Goal: Task Accomplishment & Management: Use online tool/utility

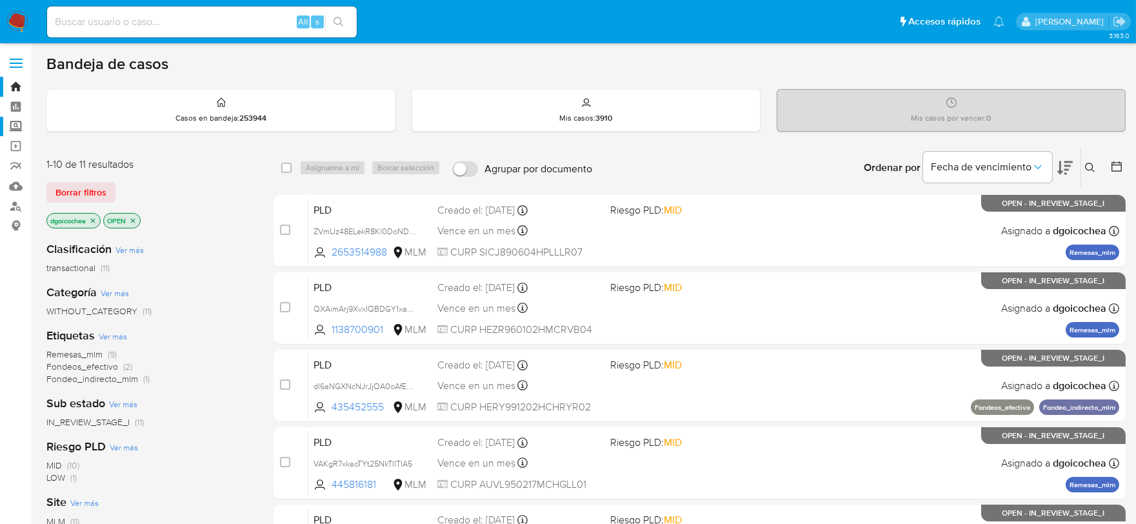
click at [9, 127] on label "Screening" at bounding box center [77, 127] width 154 height 20
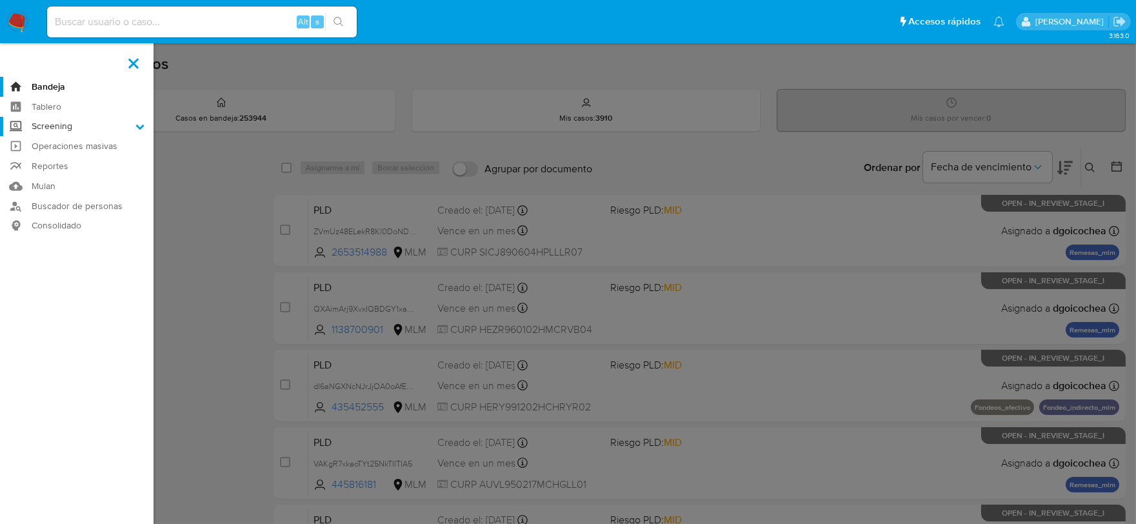
click at [0, 0] on input "Screening" at bounding box center [0, 0] width 0 height 0
click at [63, 177] on link "Herramientas" at bounding box center [77, 177] width 154 height 16
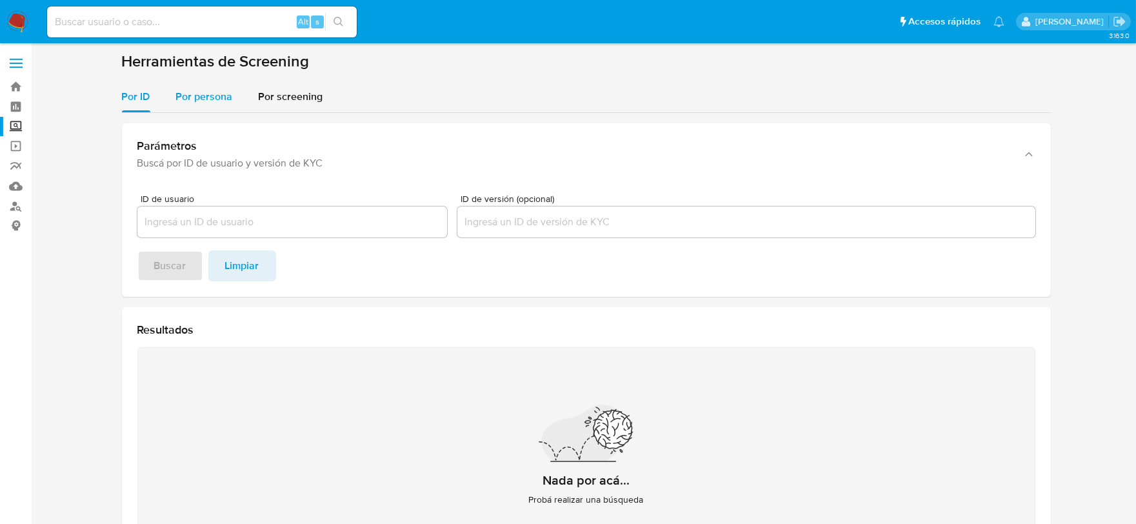
click at [196, 108] on div "Por persona" at bounding box center [204, 96] width 57 height 31
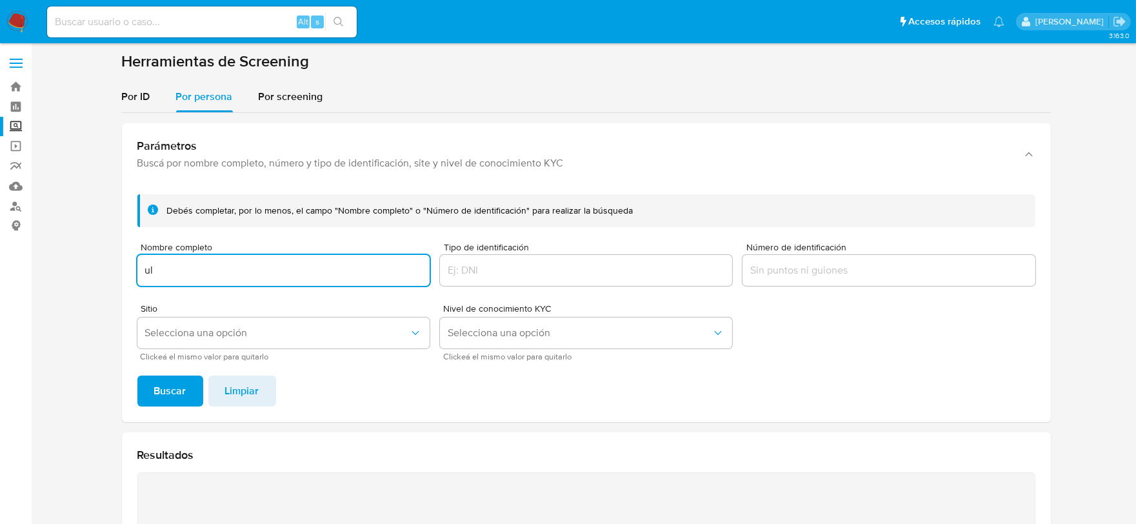
type input "u"
click at [137, 376] on button "Buscar" at bounding box center [170, 391] width 66 height 31
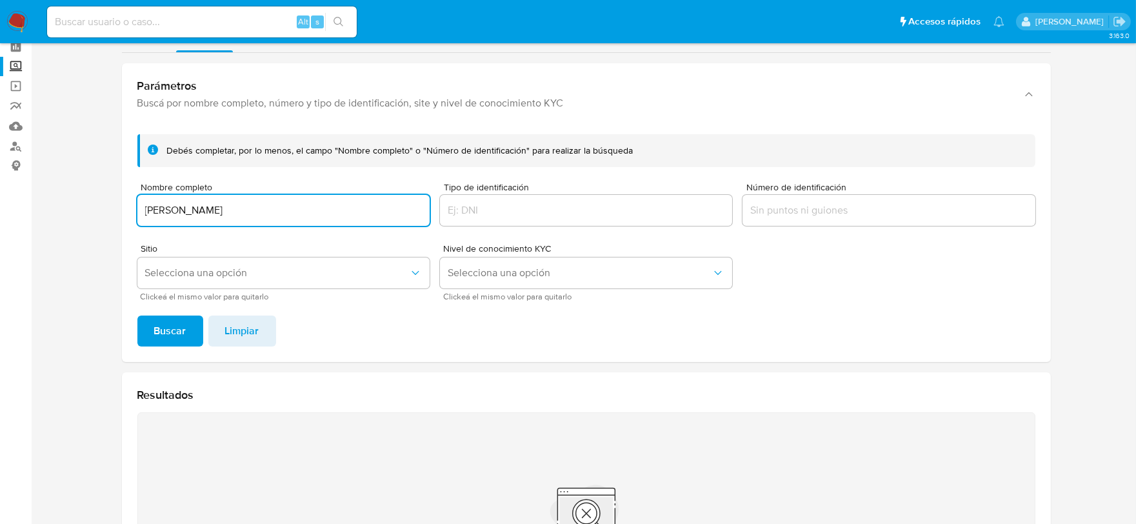
scroll to position [39, 0]
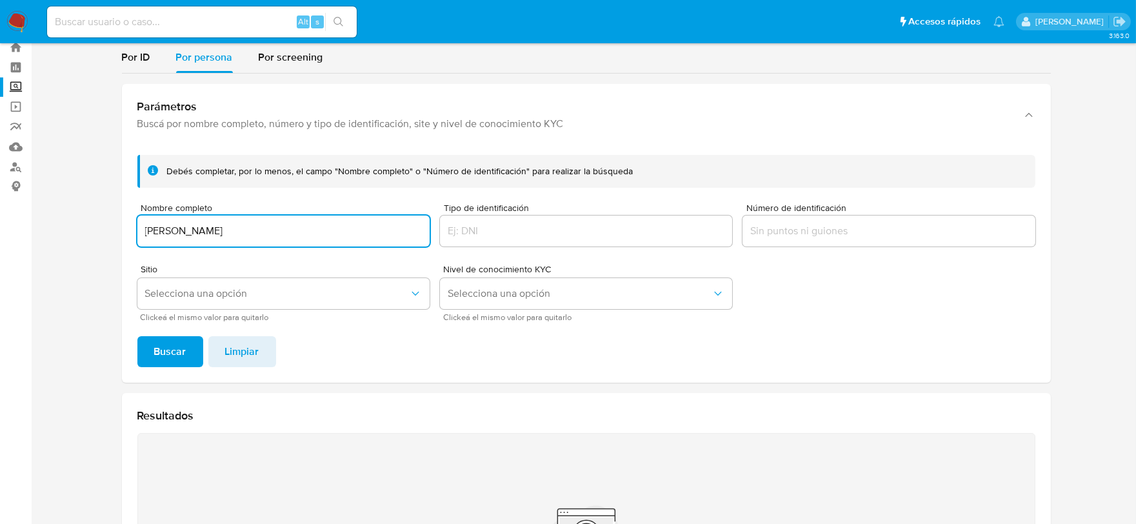
click at [216, 231] on input "ULISES MUNCIÑO PONCE" at bounding box center [283, 231] width 292 height 17
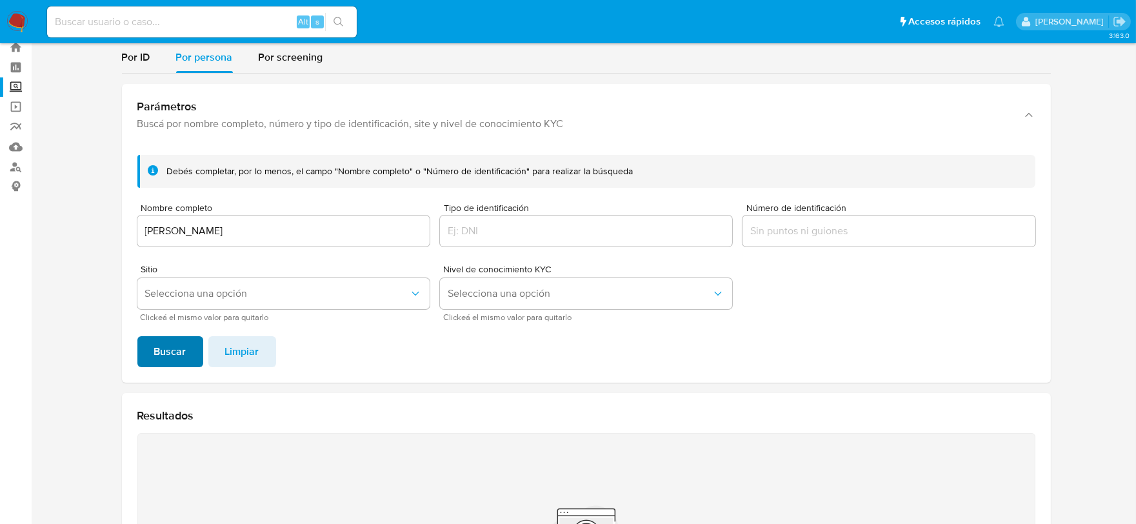
click at [162, 348] on span "Buscar" at bounding box center [170, 351] width 32 height 28
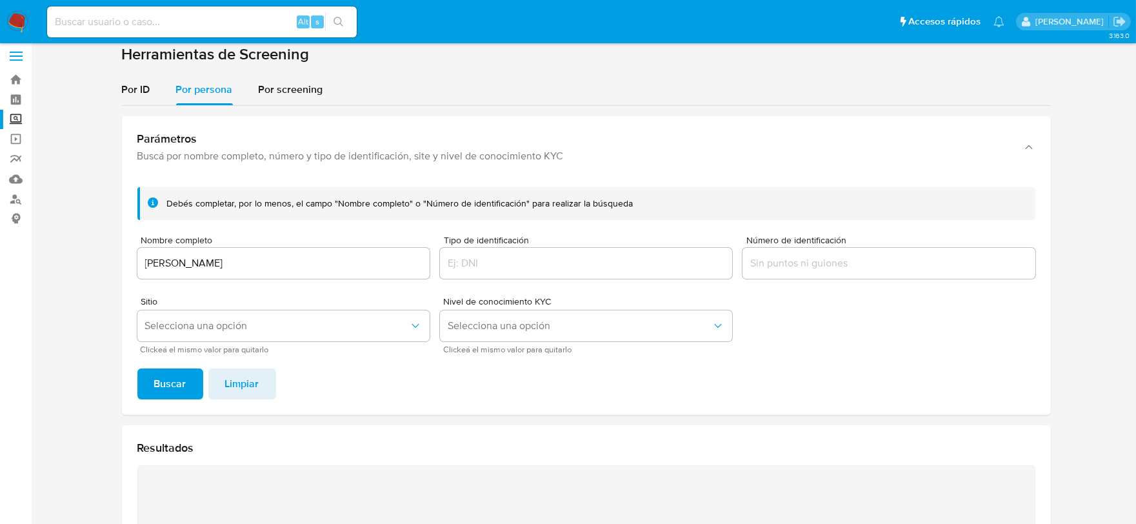
scroll to position [0, 0]
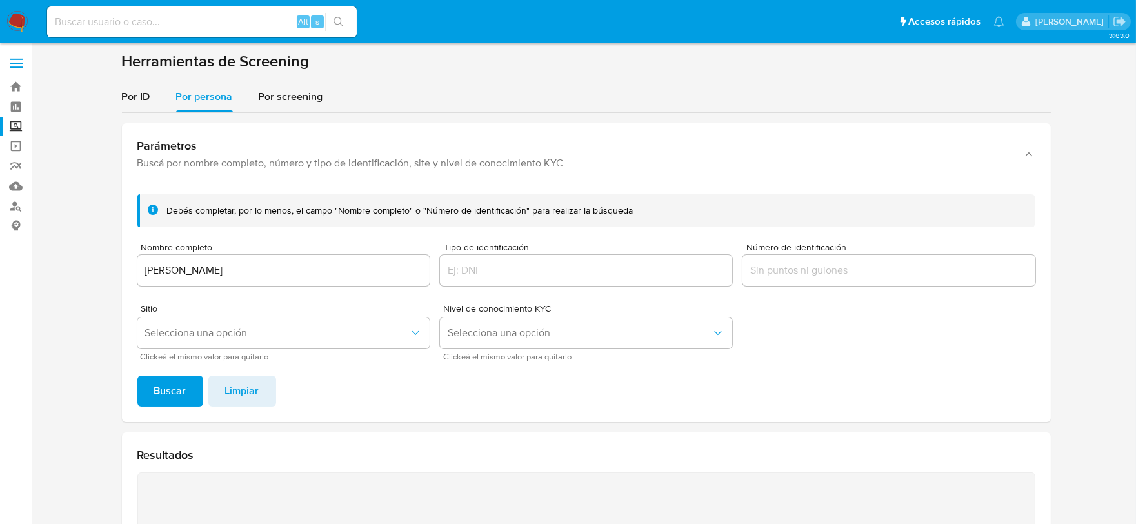
click at [182, 261] on div "ULISES MUNCINO PONCE" at bounding box center [283, 270] width 292 height 31
click at [178, 274] on input "ULISES MUNCINO PONCE" at bounding box center [283, 270] width 292 height 17
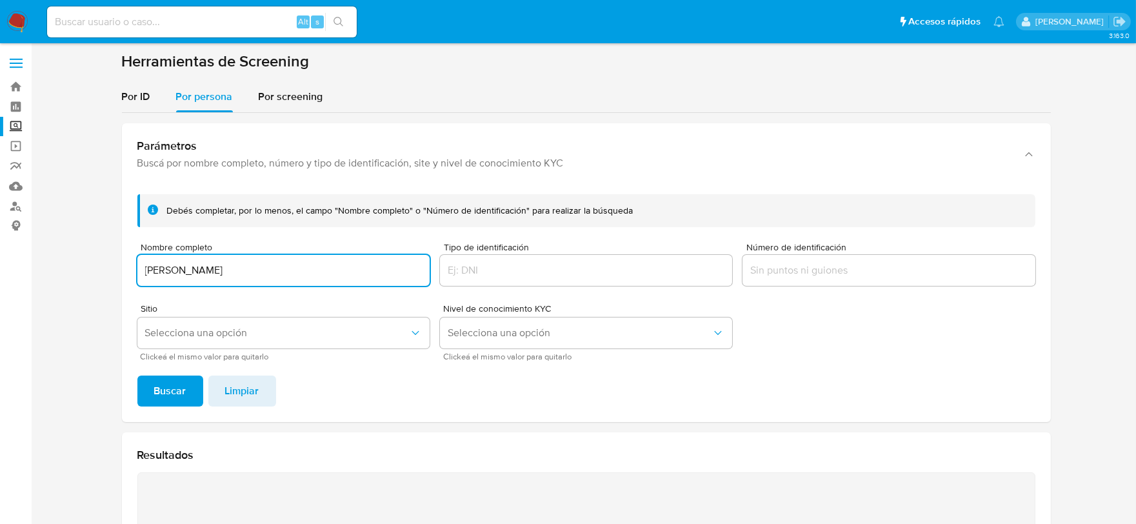
click at [178, 274] on input "ULISES MUNCINO PONCE" at bounding box center [283, 270] width 292 height 17
click at [137, 376] on button "Buscar" at bounding box center [170, 391] width 66 height 31
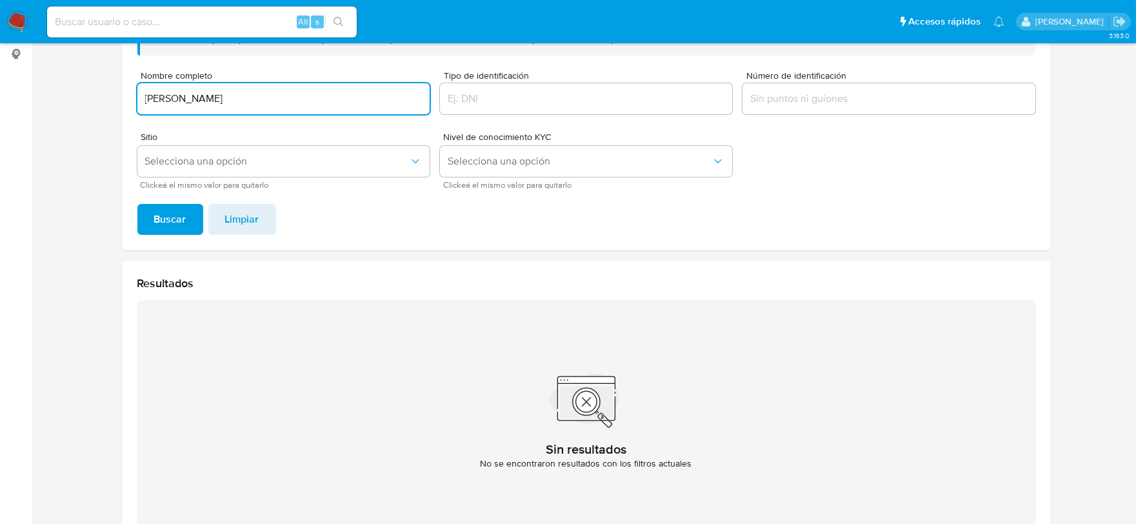
scroll to position [39, 0]
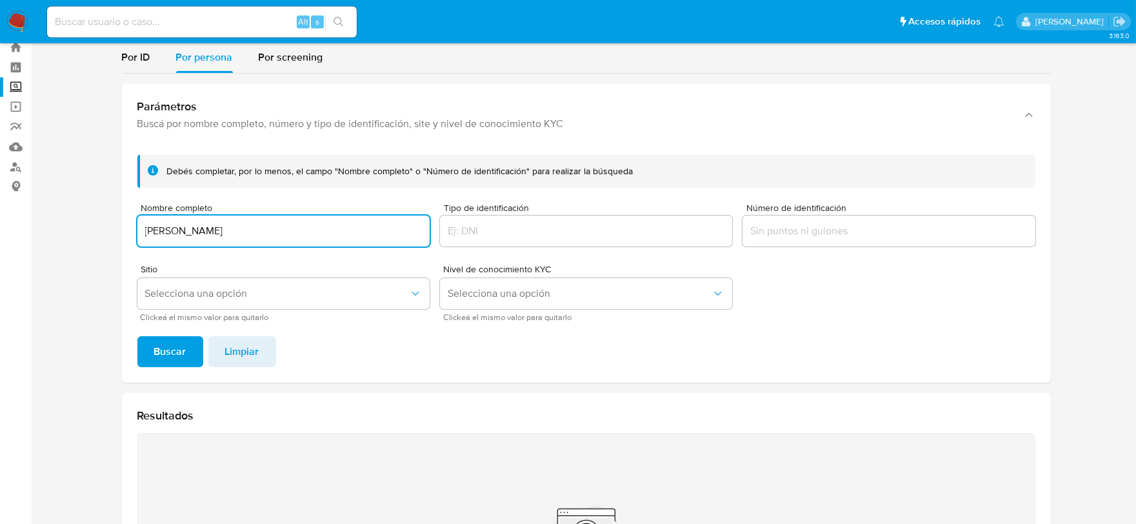
click at [207, 234] on input "LUIS MUNCINO OSORIO" at bounding box center [283, 231] width 292 height 17
type input "LUIS MUNCIÑO OSORIO"
click at [172, 354] on span "Buscar" at bounding box center [170, 351] width 32 height 28
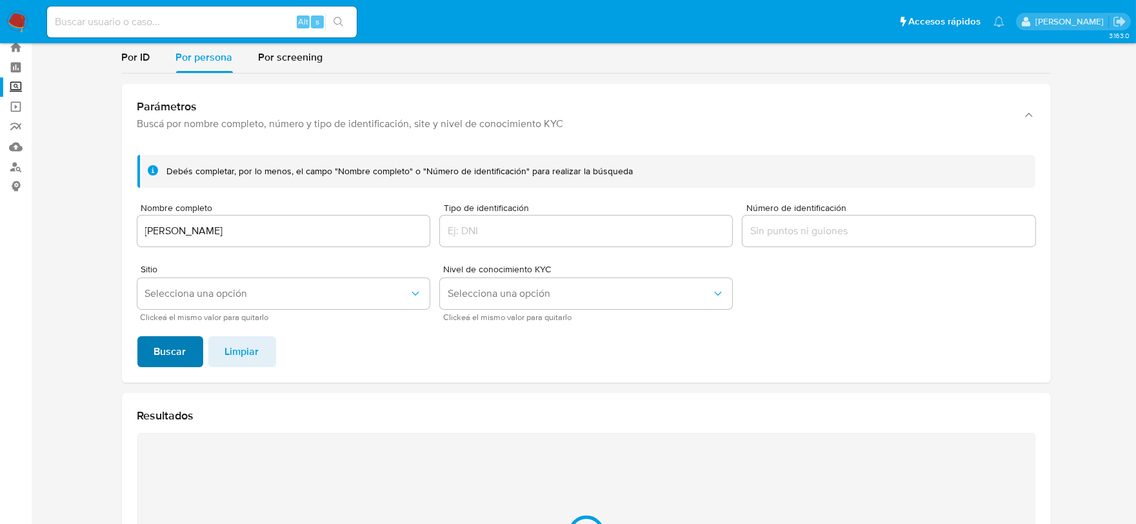
scroll to position [254, 0]
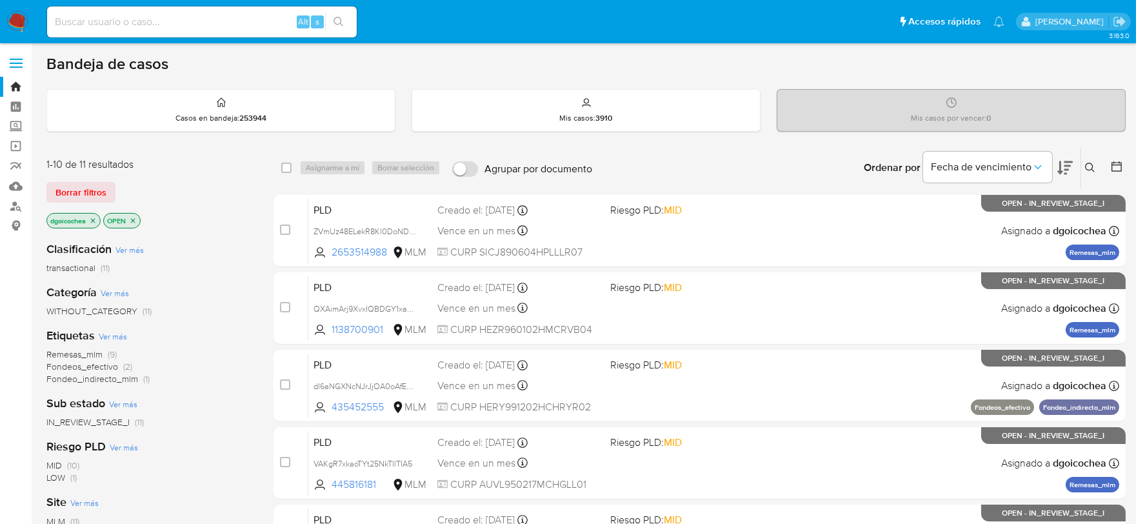
click at [119, 421] on span "IN_REVIEW_STAGE_I" at bounding box center [87, 422] width 83 height 13
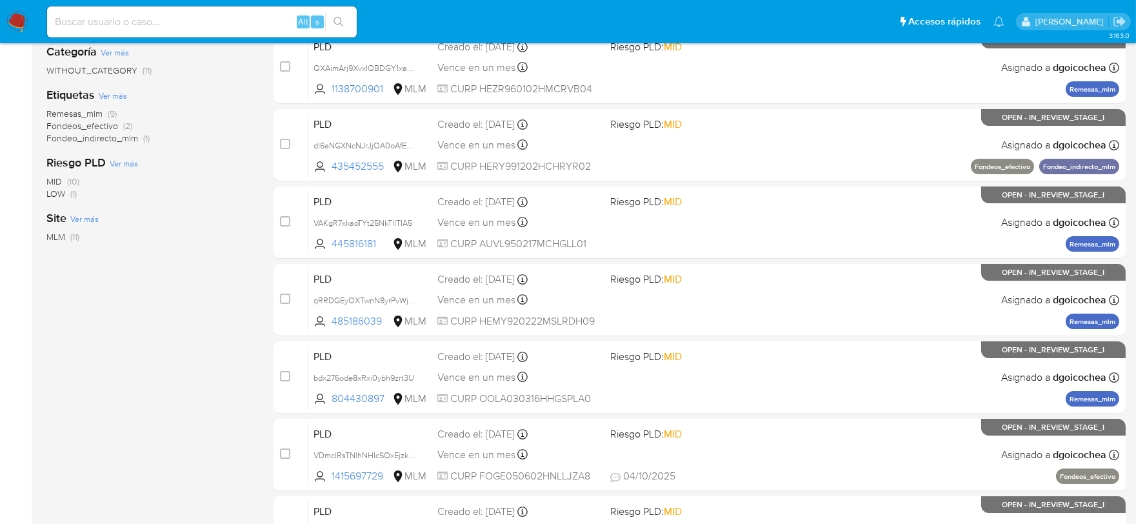
scroll to position [215, 0]
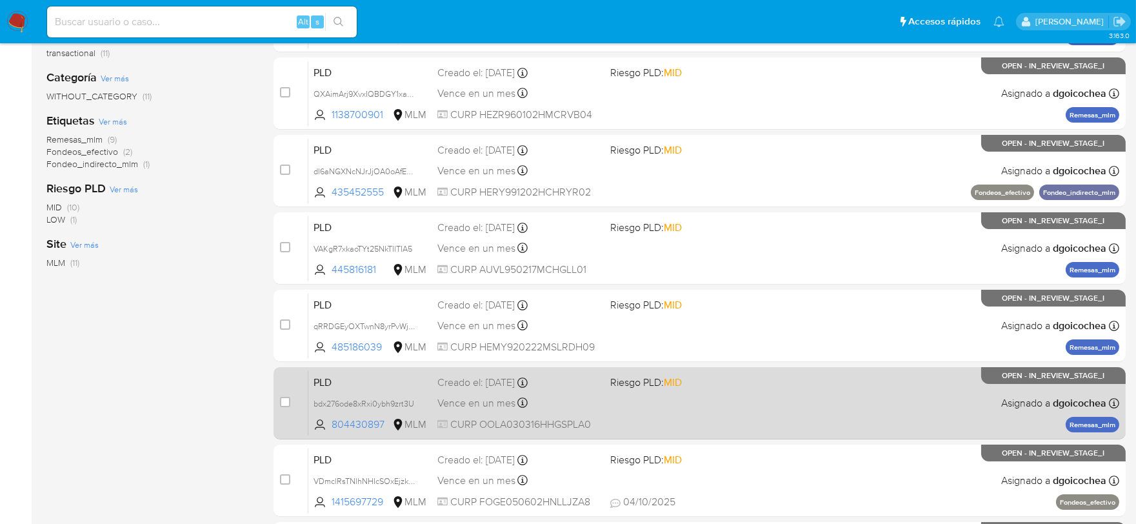
click at [324, 384] on span "PLD" at bounding box center [371, 381] width 114 height 17
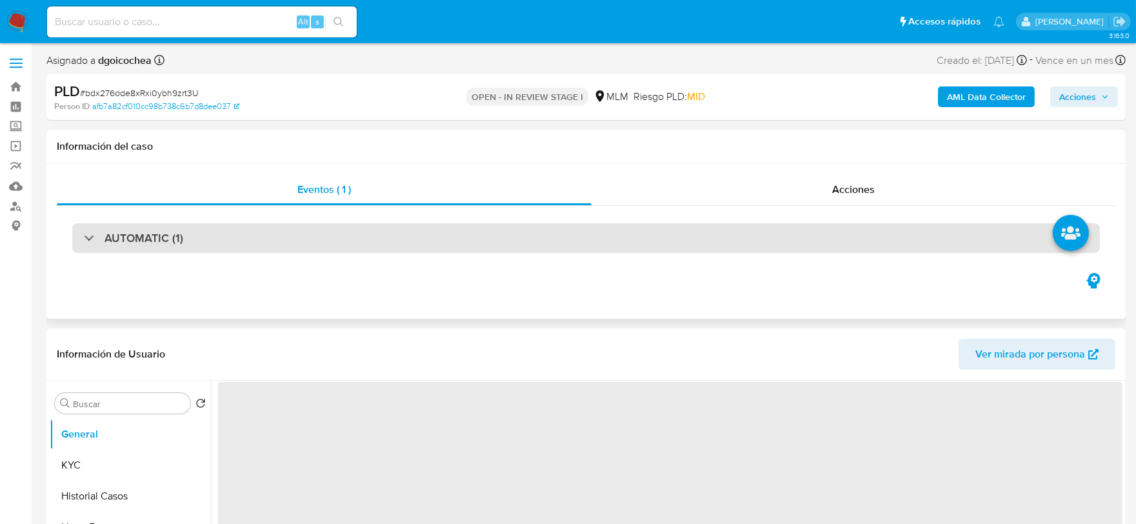
click at [133, 246] on div "AUTOMATIC (1)" at bounding box center [586, 238] width 1028 height 30
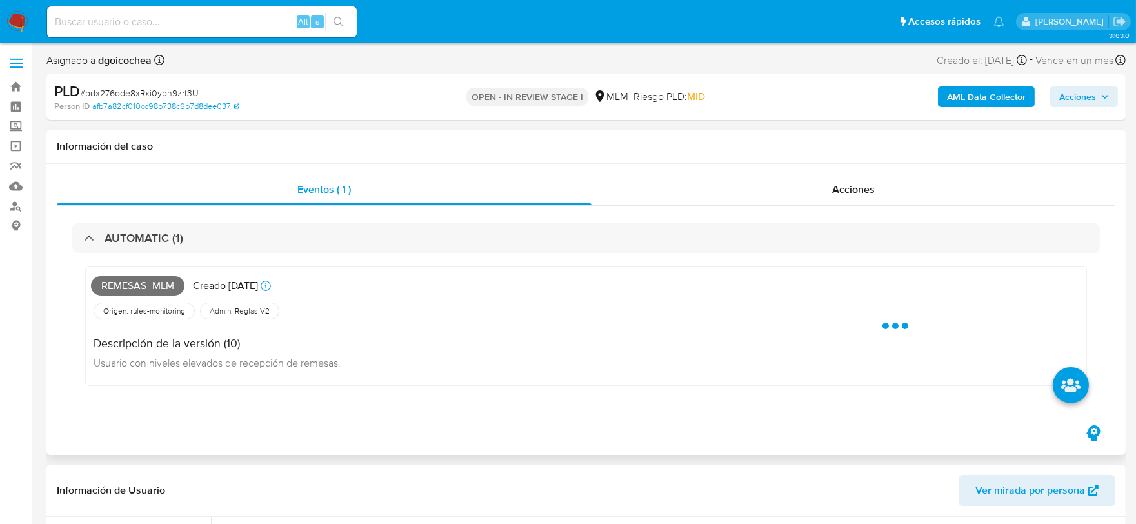
select select "10"
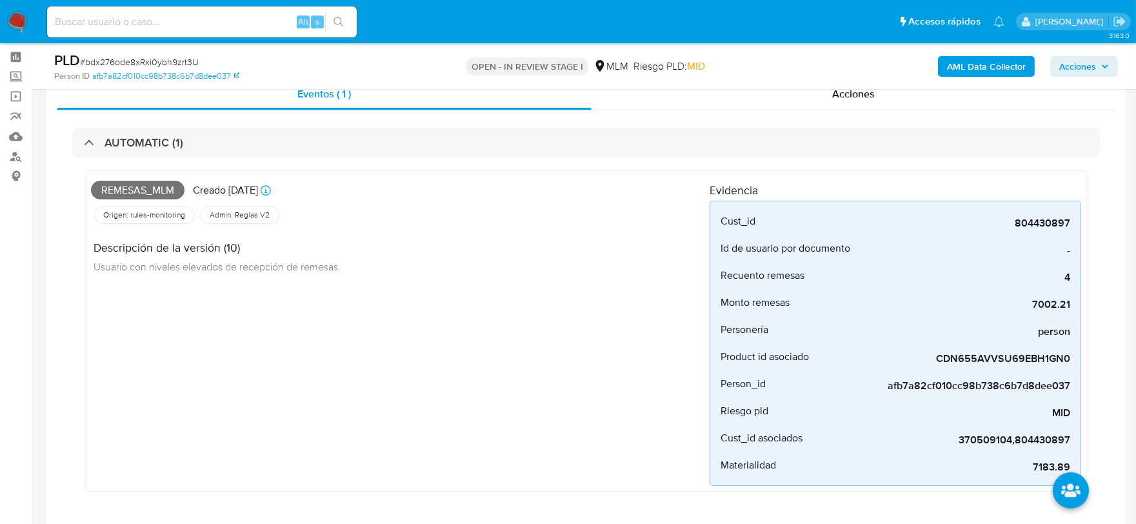
scroll to position [72, 0]
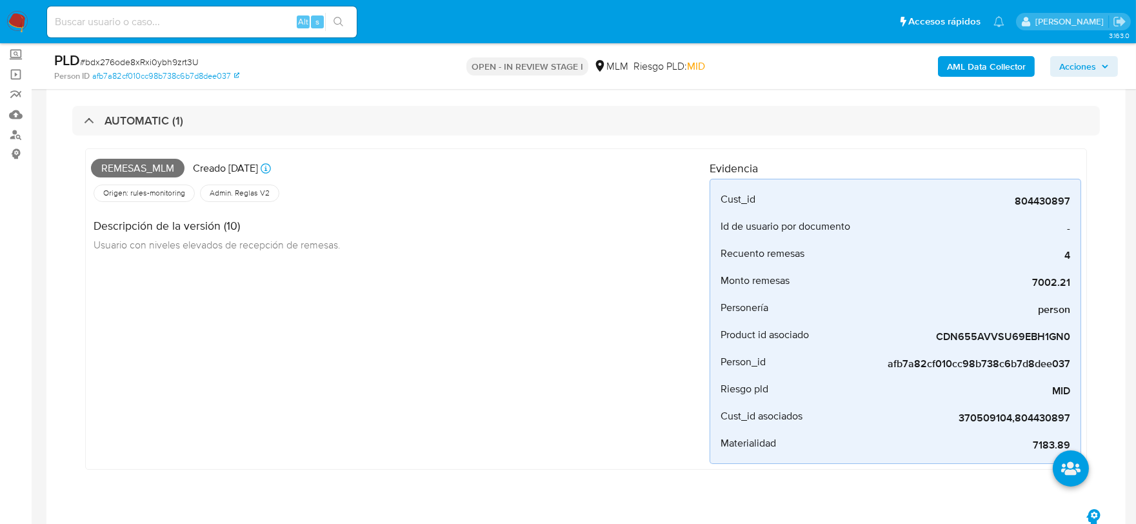
click at [399, 396] on div "Remesas_mlm Creado [DATE] Creado: [DATE] 03:11:20 Origen: rules-monitoring Refe…" at bounding box center [400, 309] width 619 height 310
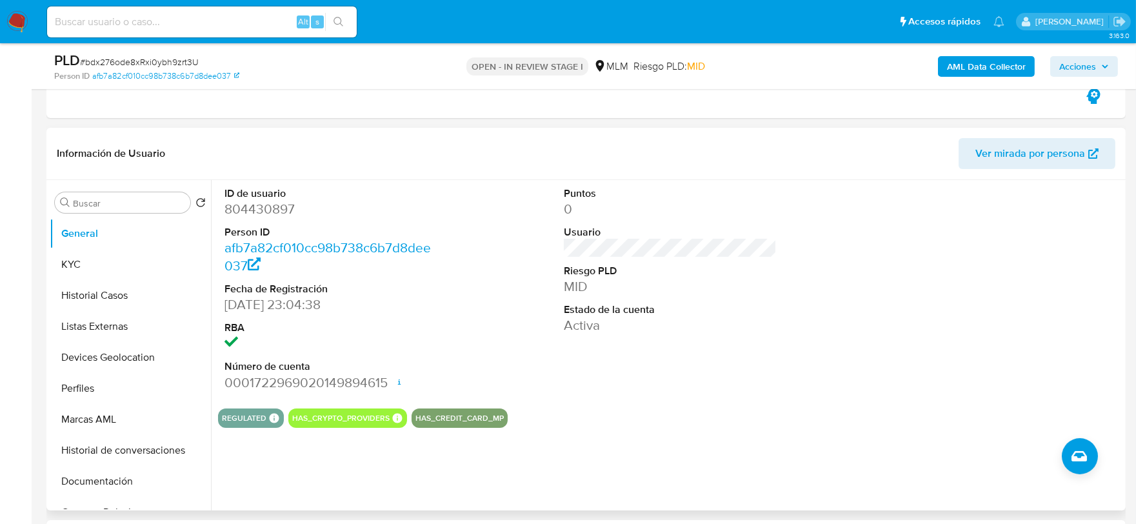
scroll to position [501, 0]
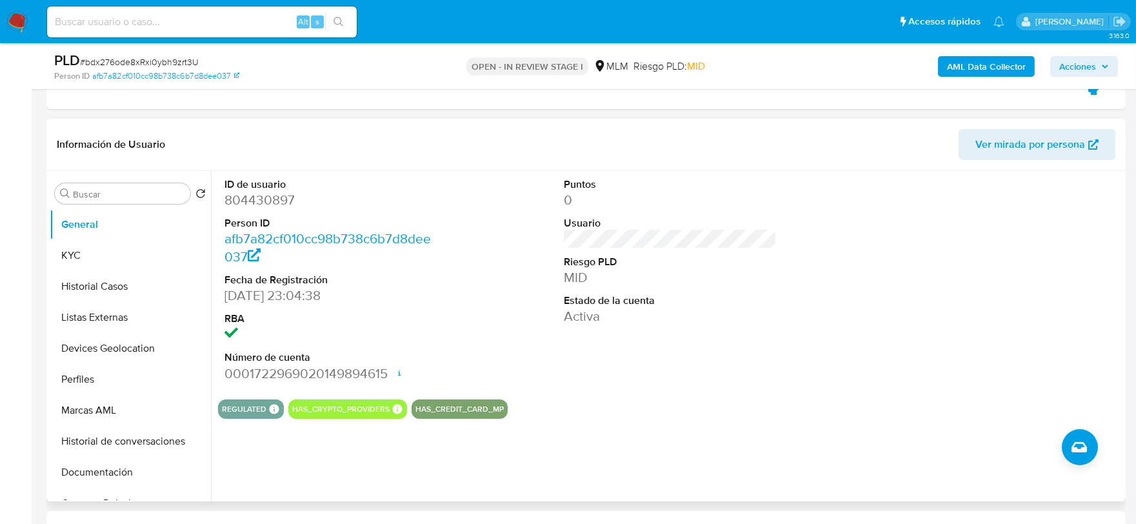
click at [656, 339] on div "Puntos 0 Usuario Riesgo PLD MID Estado de la cuenta Activa" at bounding box center [671, 280] width 227 height 218
click at [88, 252] on button "KYC" at bounding box center [125, 255] width 151 height 31
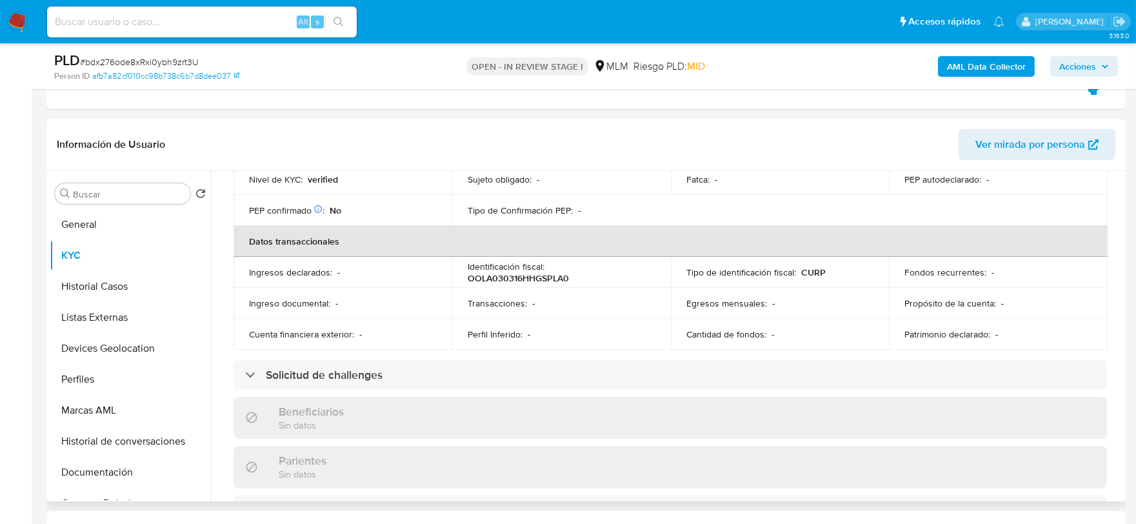
scroll to position [358, 0]
click at [227, 300] on div "Actualizado hace 2 meses Creado: 08/08/2021 22:06:03 Actualizado: 06/08/2025 14…" at bounding box center [670, 396] width 905 height 1105
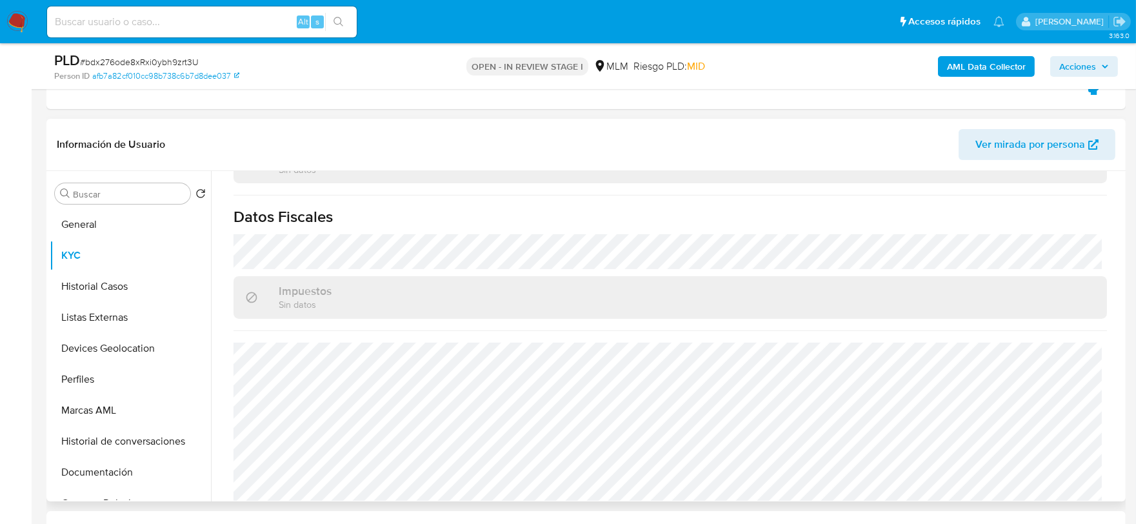
scroll to position [798, 0]
click at [123, 293] on button "Historial Casos" at bounding box center [125, 286] width 151 height 31
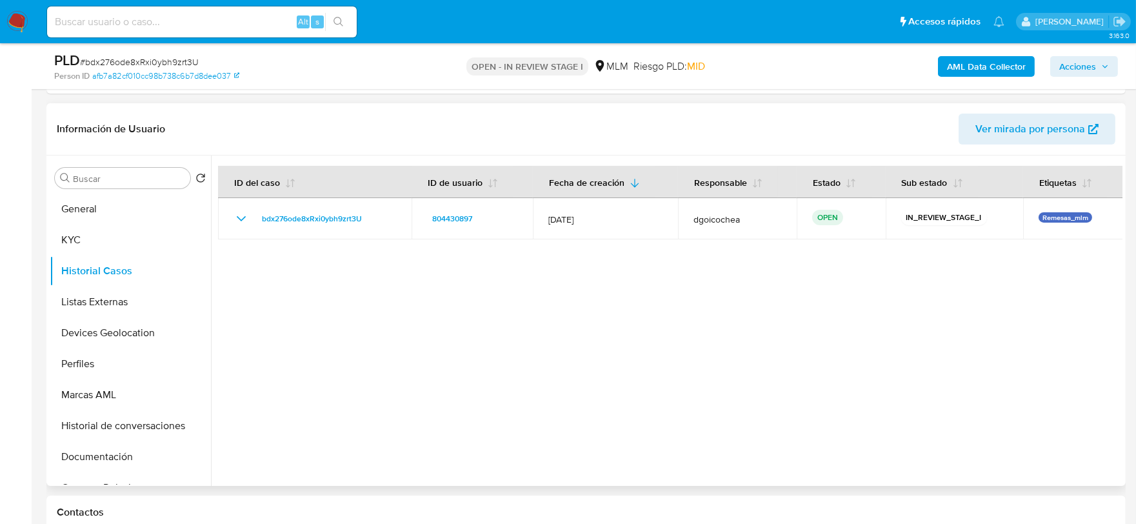
click at [372, 360] on div at bounding box center [667, 321] width 912 height 330
click at [117, 304] on button "Listas Externas" at bounding box center [125, 302] width 151 height 31
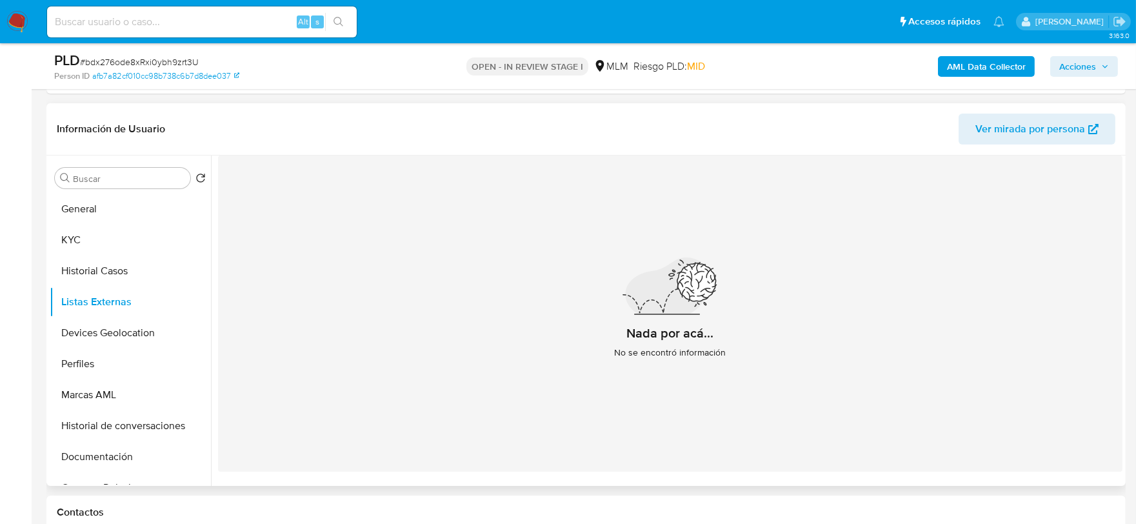
click at [450, 368] on div "Nada por acá... No se encontró información" at bounding box center [670, 314] width 905 height 316
click at [132, 332] on button "Devices Geolocation" at bounding box center [125, 332] width 151 height 31
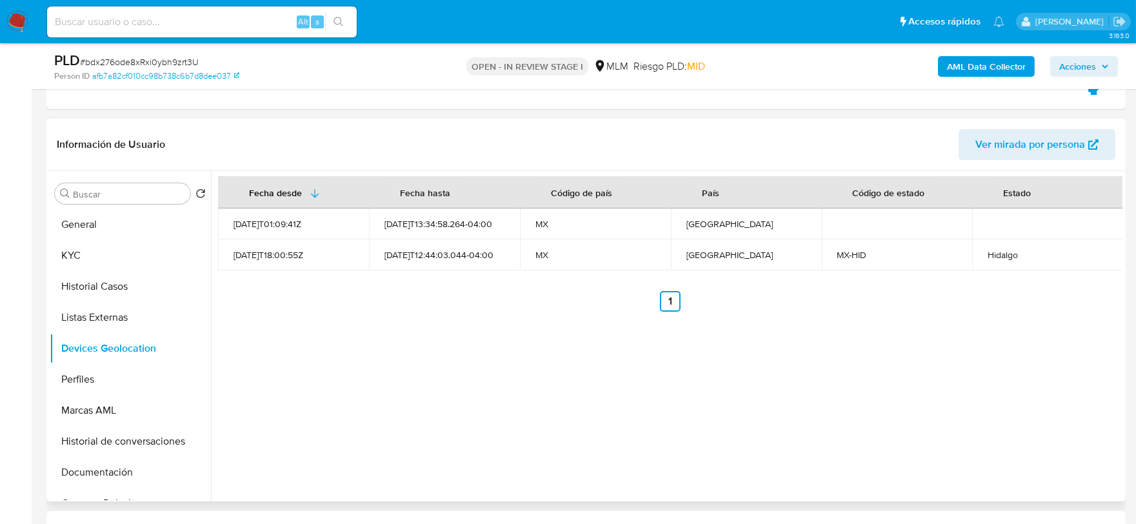
click at [456, 376] on div "Fecha desde Fecha hasta Código de país País Código de estado Estado 2021-10-01T…" at bounding box center [667, 336] width 912 height 330
click at [123, 381] on button "Perfiles" at bounding box center [125, 379] width 151 height 31
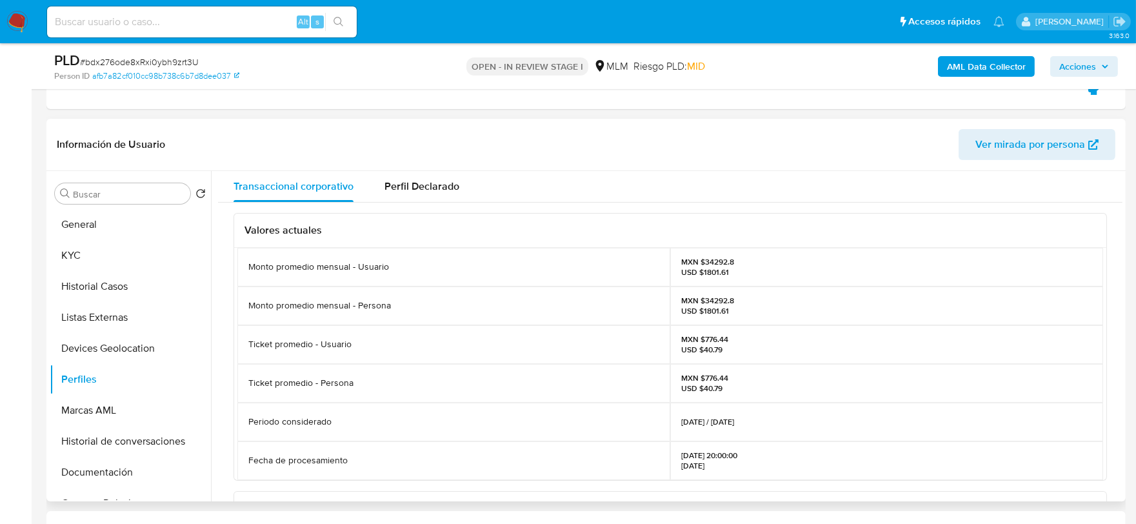
click at [231, 345] on div "Valores actuales Monto promedio mensual - Usuario MXN $34292.8 USD $1801.61 Mon…" at bounding box center [670, 503] width 905 height 601
click at [105, 466] on button "Documentación" at bounding box center [125, 472] width 151 height 31
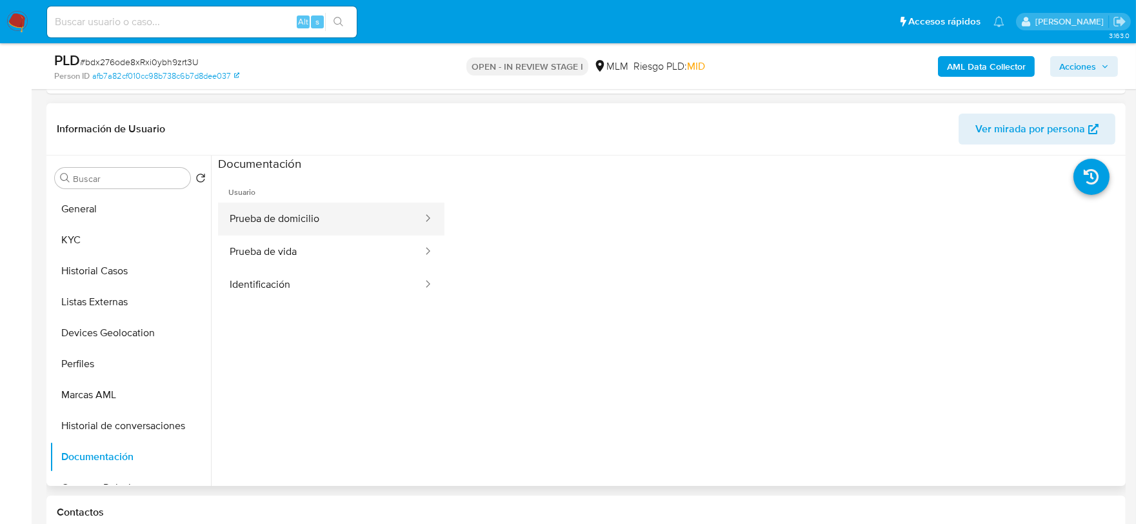
click at [290, 205] on button "Prueba de domicilio" at bounding box center [321, 219] width 206 height 33
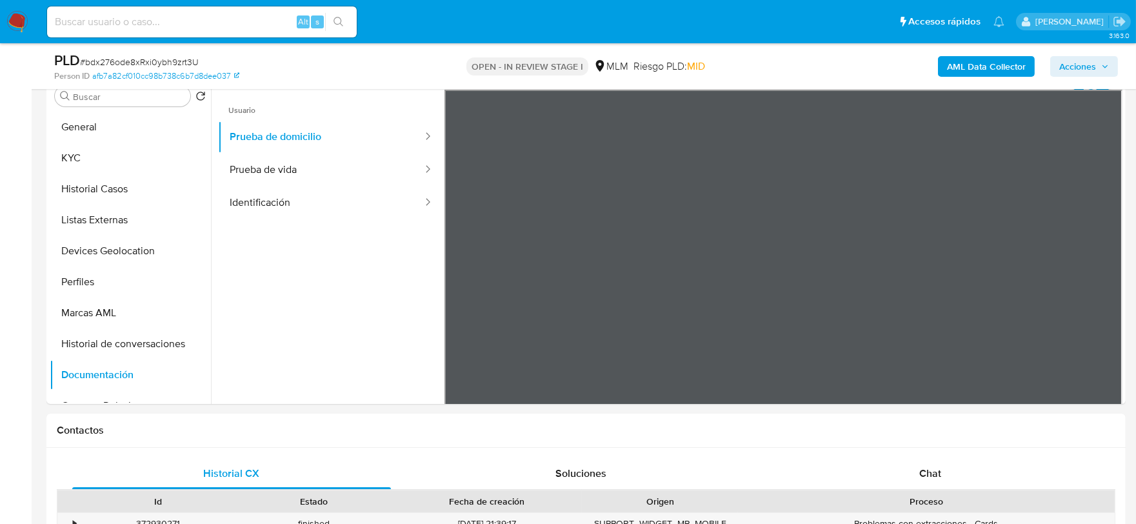
scroll to position [635, 0]
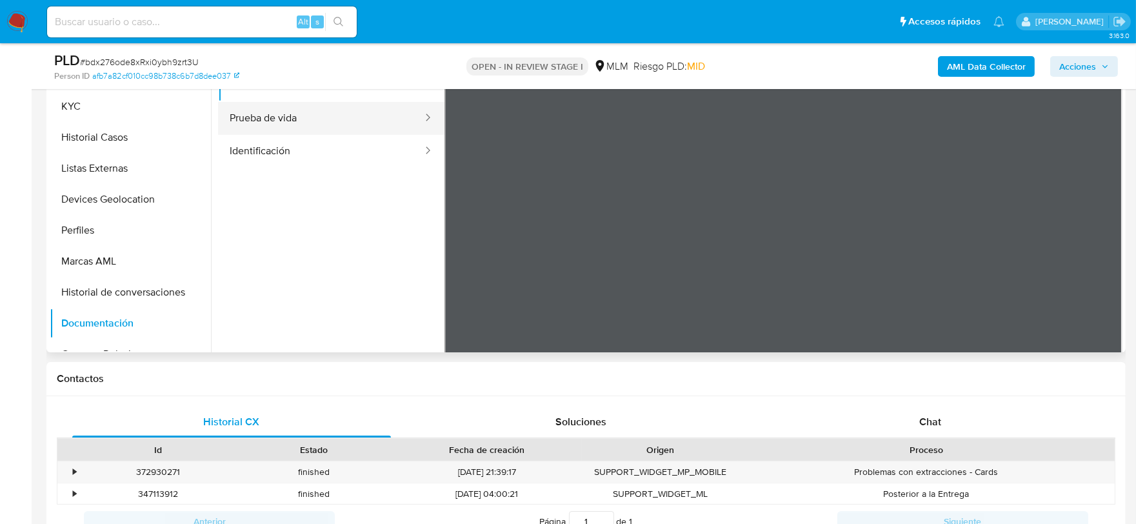
click at [304, 121] on button "Prueba de vida" at bounding box center [321, 118] width 206 height 33
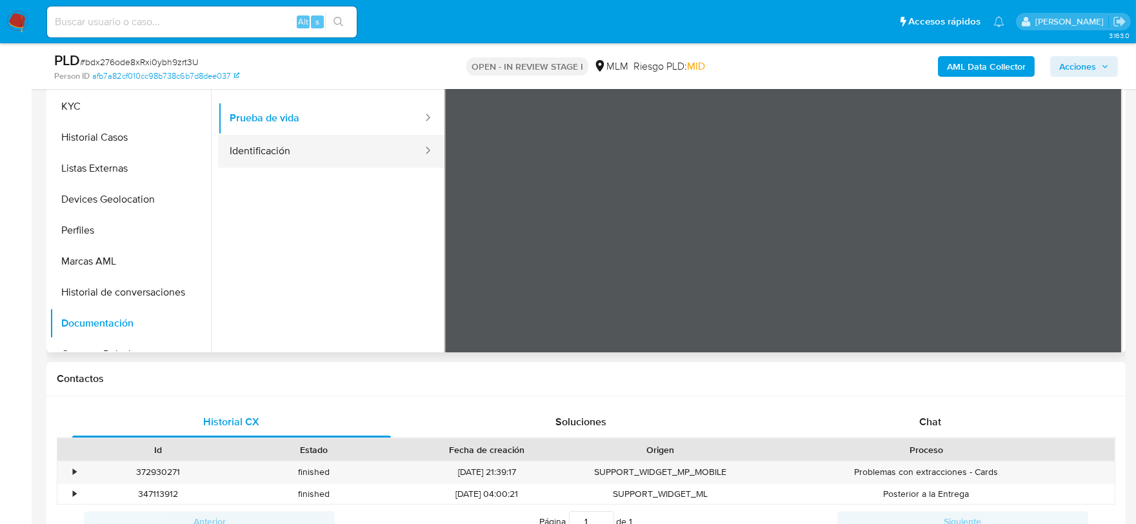
click at [364, 157] on button "Identificación" at bounding box center [321, 151] width 206 height 33
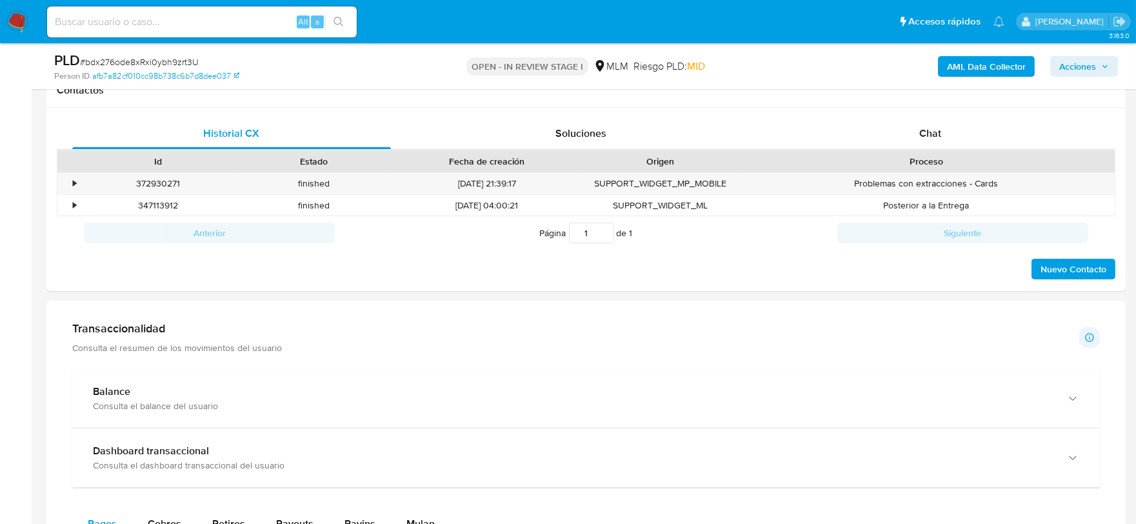
scroll to position [994, 0]
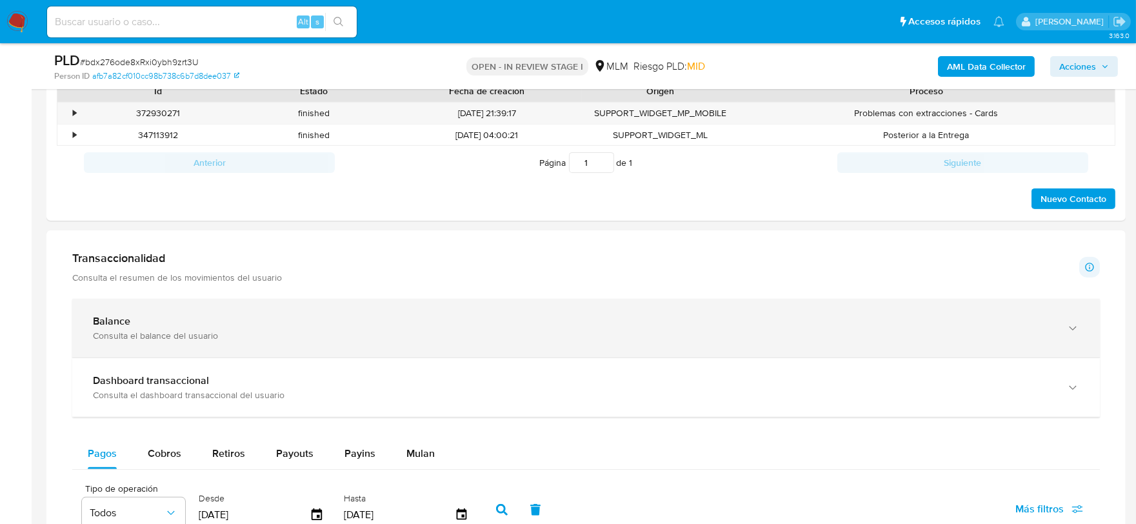
click at [294, 328] on div "Balance" at bounding box center [573, 321] width 961 height 13
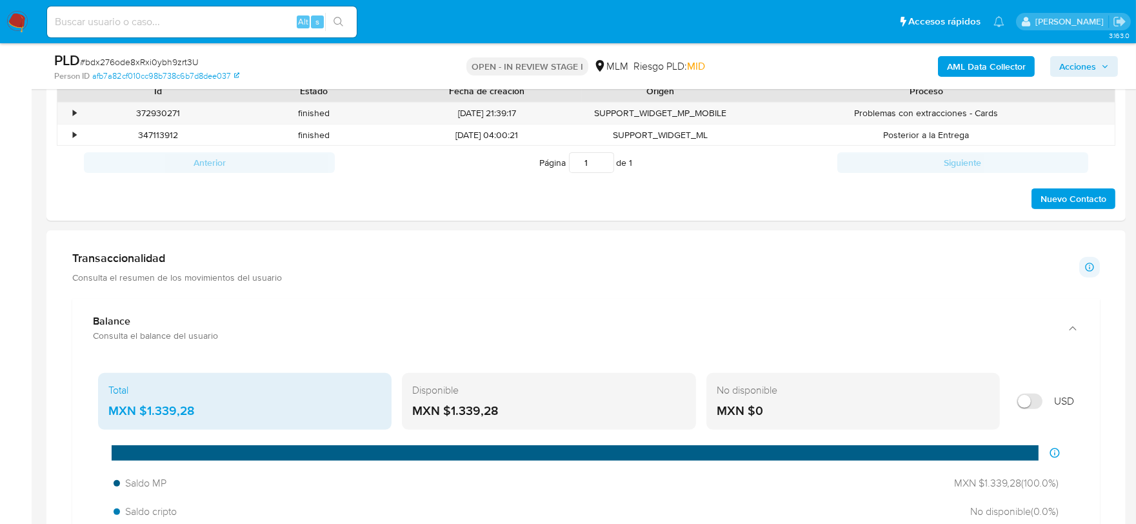
click at [404, 253] on div "Transaccionalidad Consulta el resumen de los movimientos del usuario Informació…" at bounding box center [586, 267] width 1028 height 32
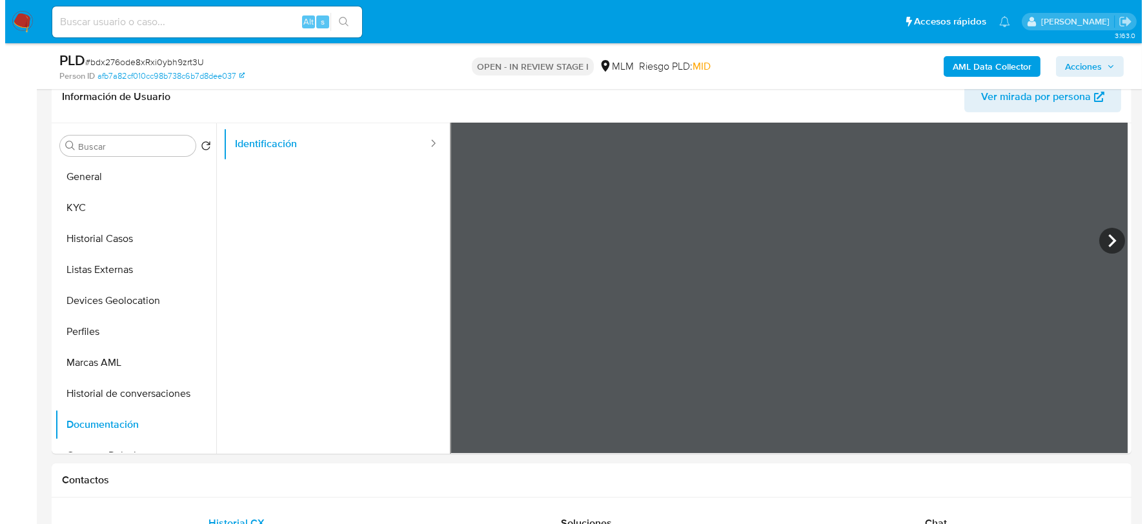
scroll to position [0, 0]
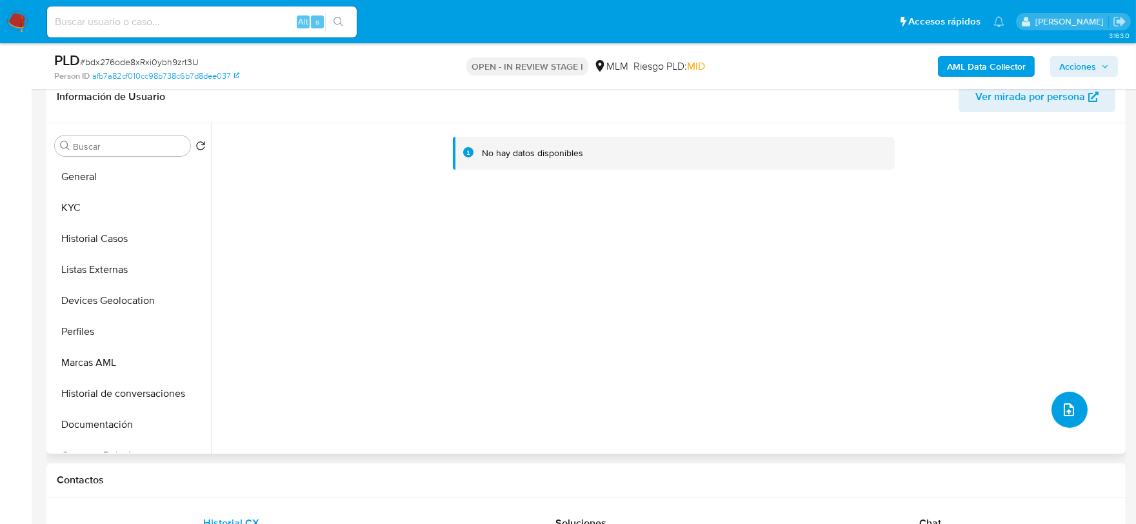
click at [1076, 410] on button "upload-file" at bounding box center [1070, 410] width 36 height 36
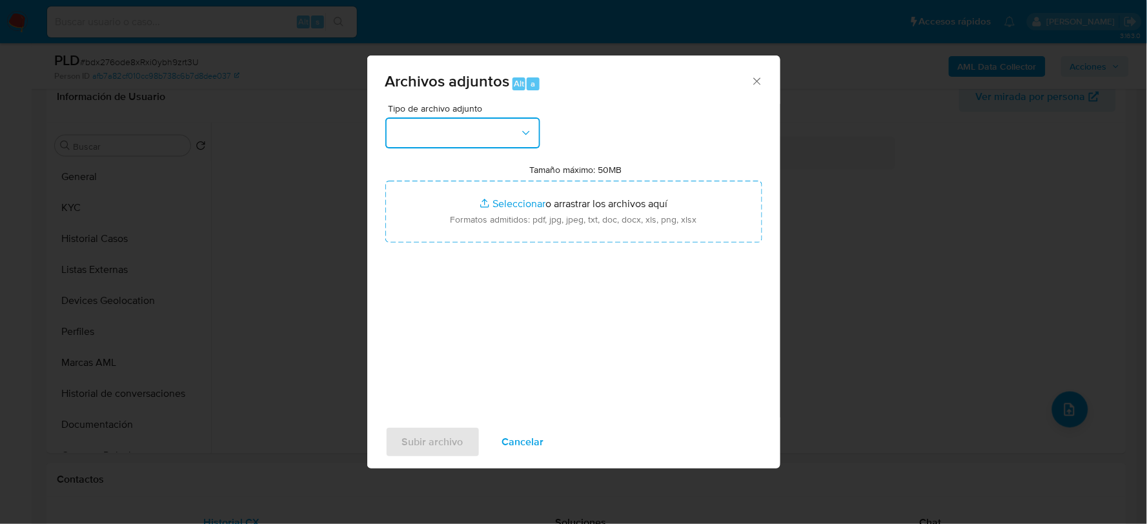
click at [450, 145] on button "button" at bounding box center [462, 132] width 155 height 31
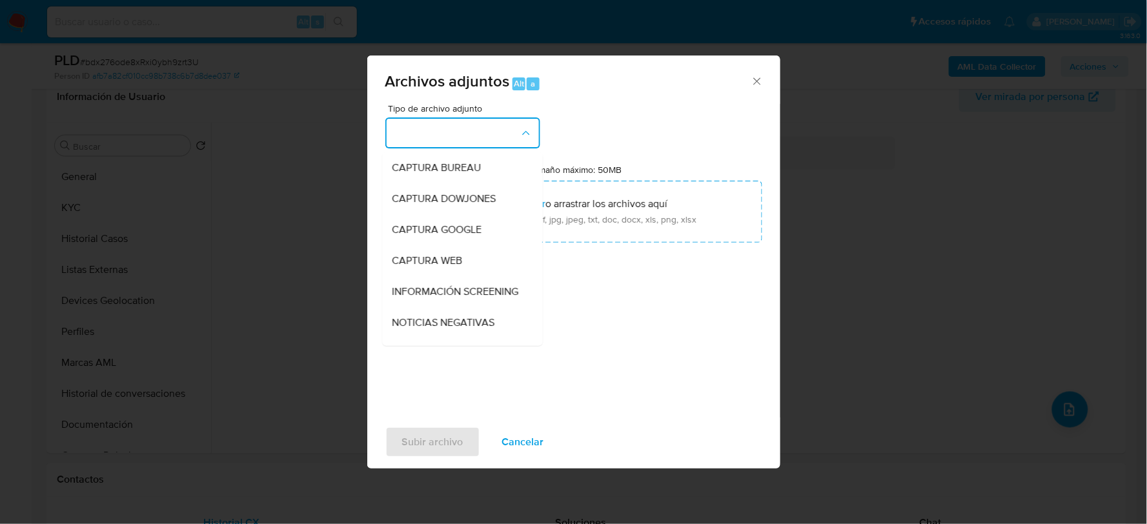
scroll to position [98, 0]
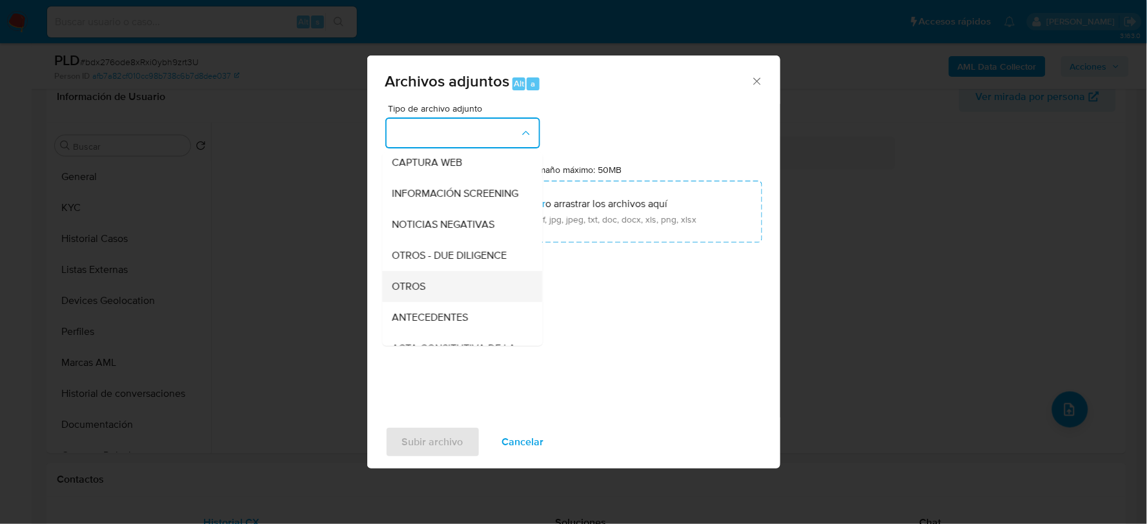
click at [415, 292] on span "OTROS" at bounding box center [409, 285] width 34 height 13
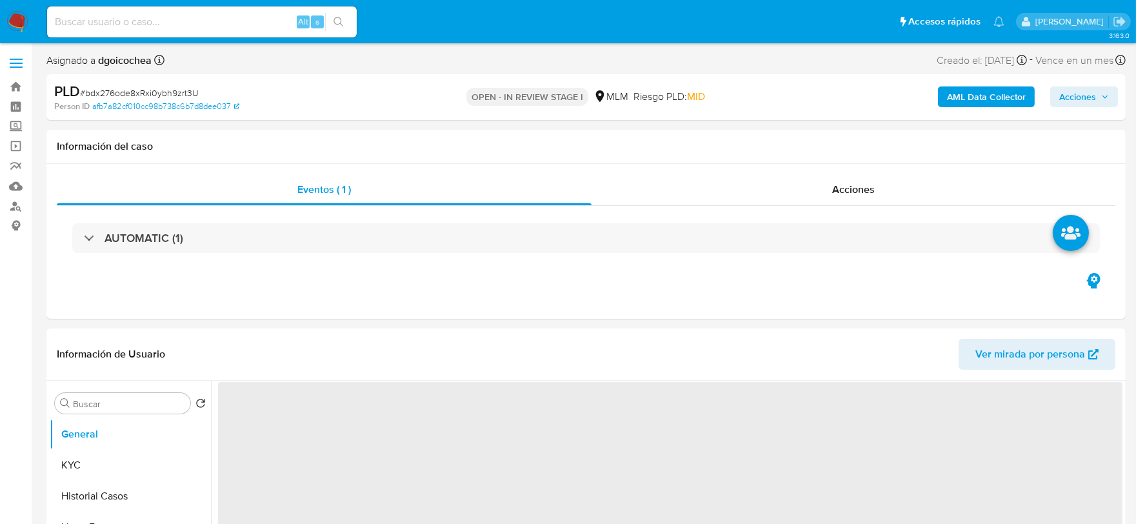
select select "10"
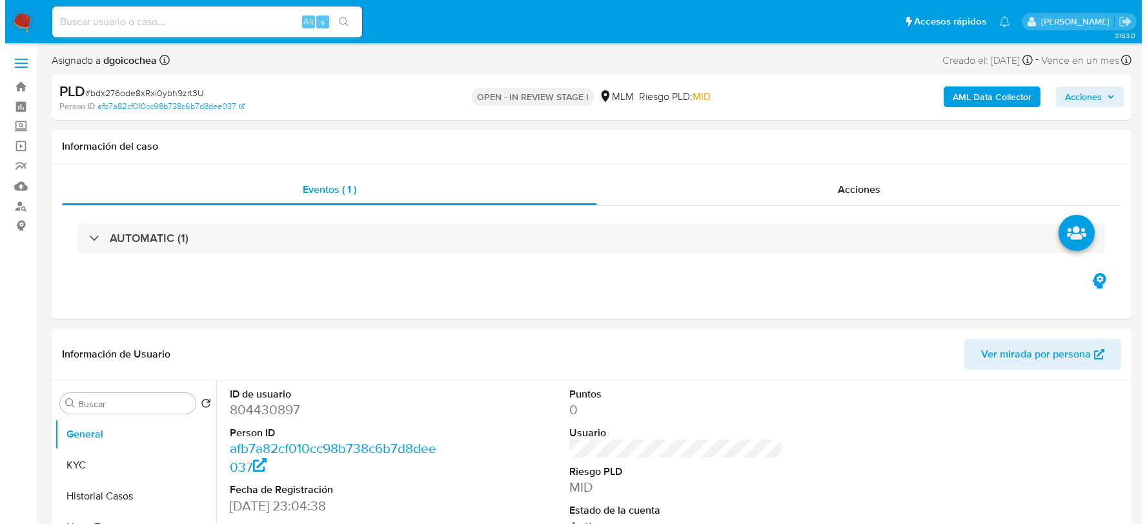
scroll to position [257, 0]
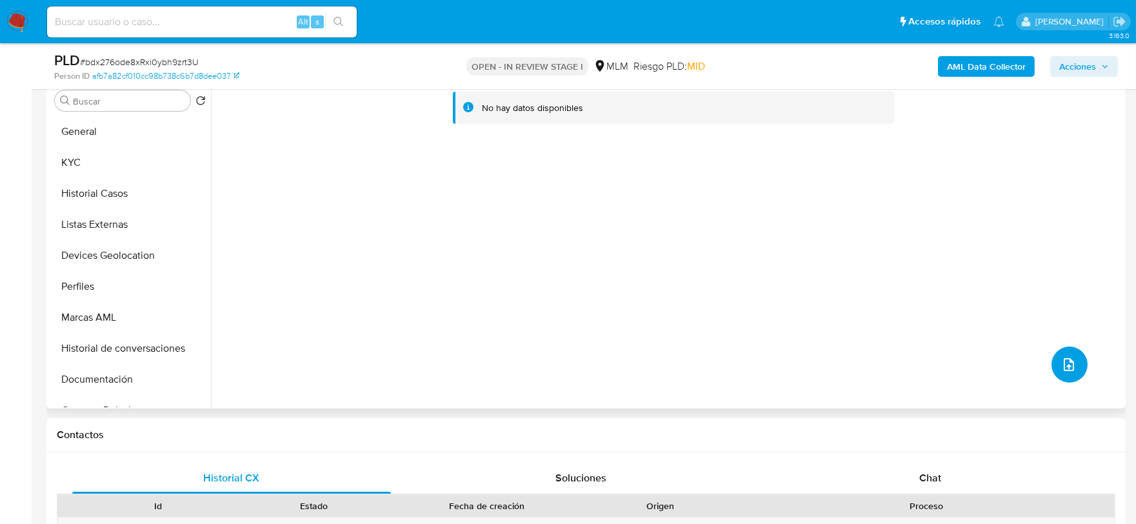
click at [1060, 351] on button "upload-file" at bounding box center [1070, 365] width 36 height 36
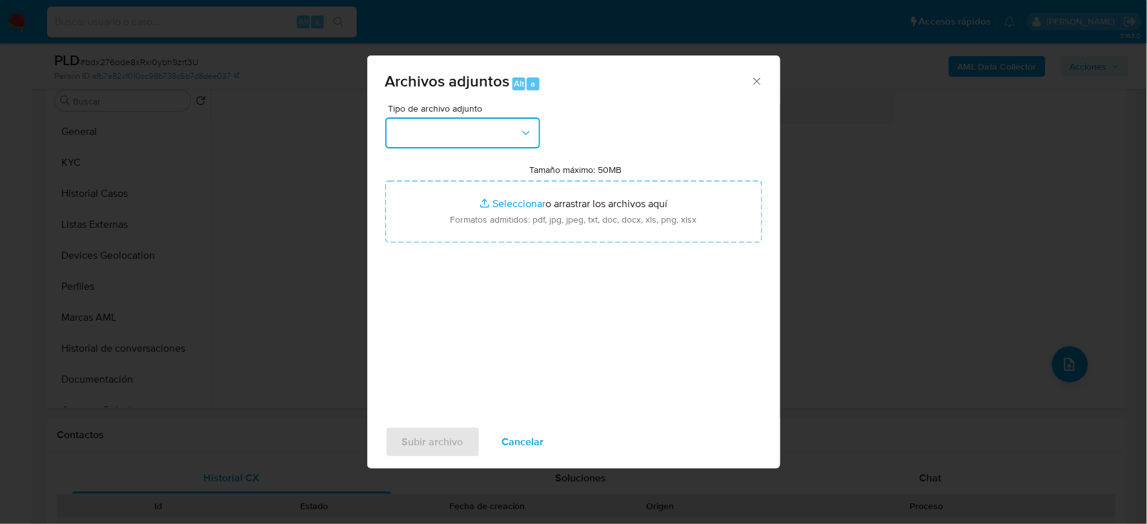
click at [467, 127] on button "button" at bounding box center [462, 132] width 155 height 31
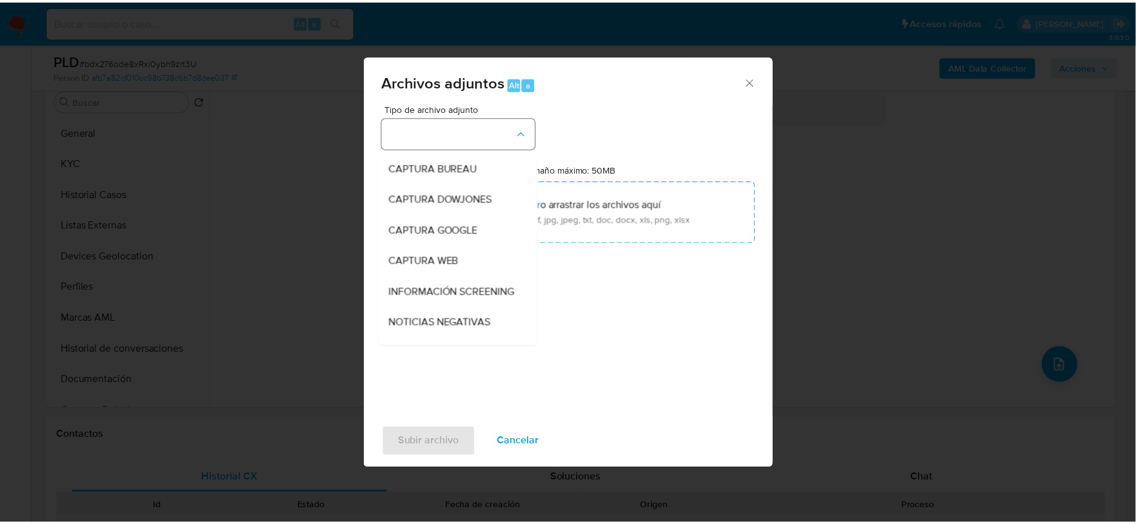
scroll to position [98, 0]
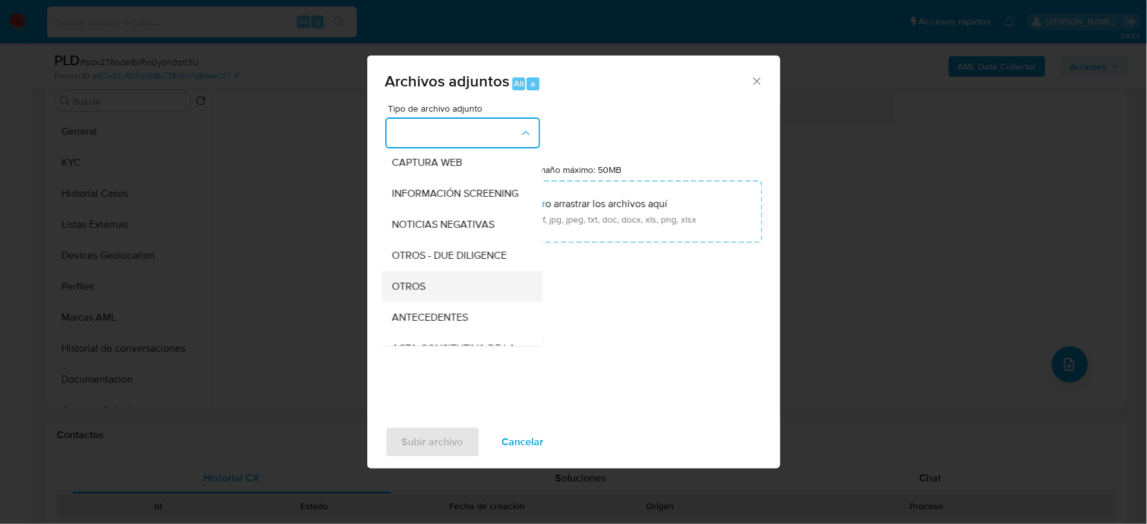
click at [418, 287] on div "OTROS" at bounding box center [458, 285] width 132 height 31
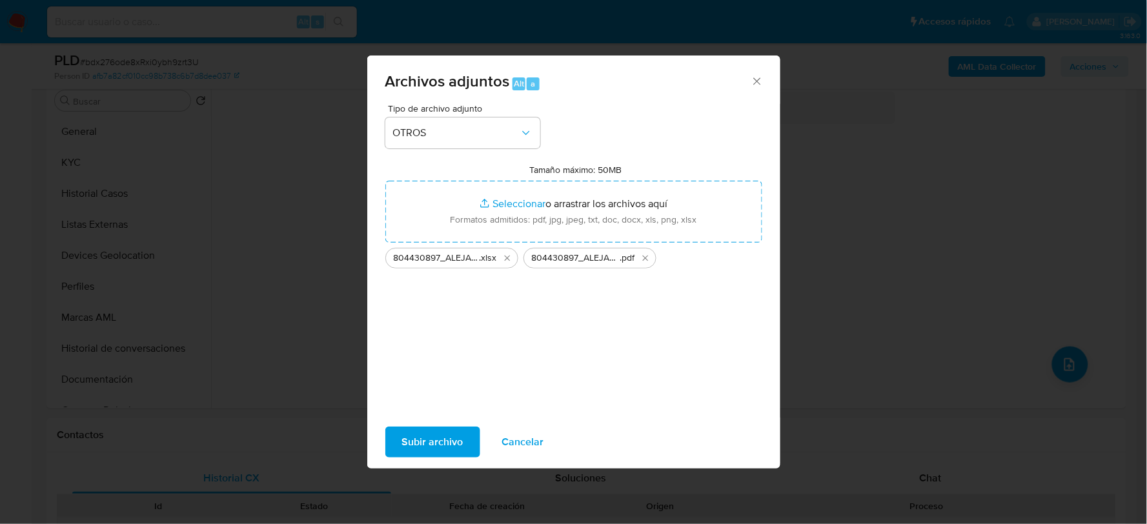
click at [443, 439] on span "Subir archivo" at bounding box center [432, 442] width 61 height 28
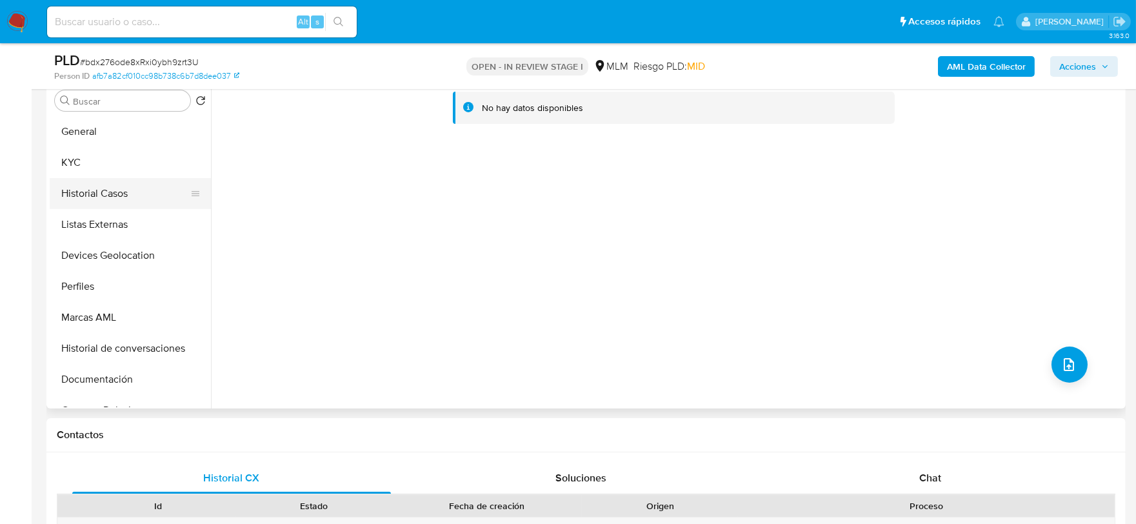
click at [130, 179] on button "Historial Casos" at bounding box center [125, 193] width 151 height 31
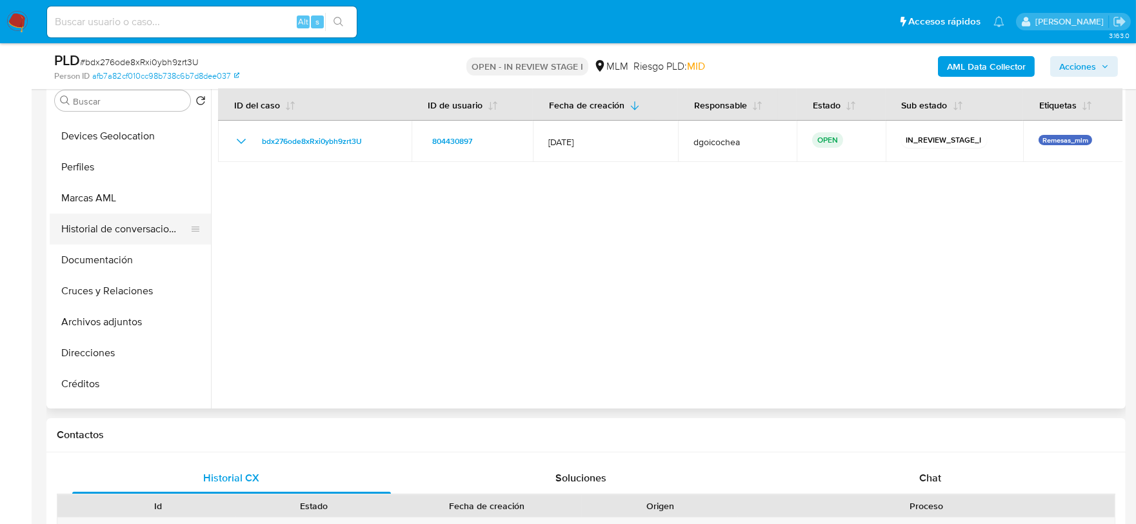
scroll to position [143, 0]
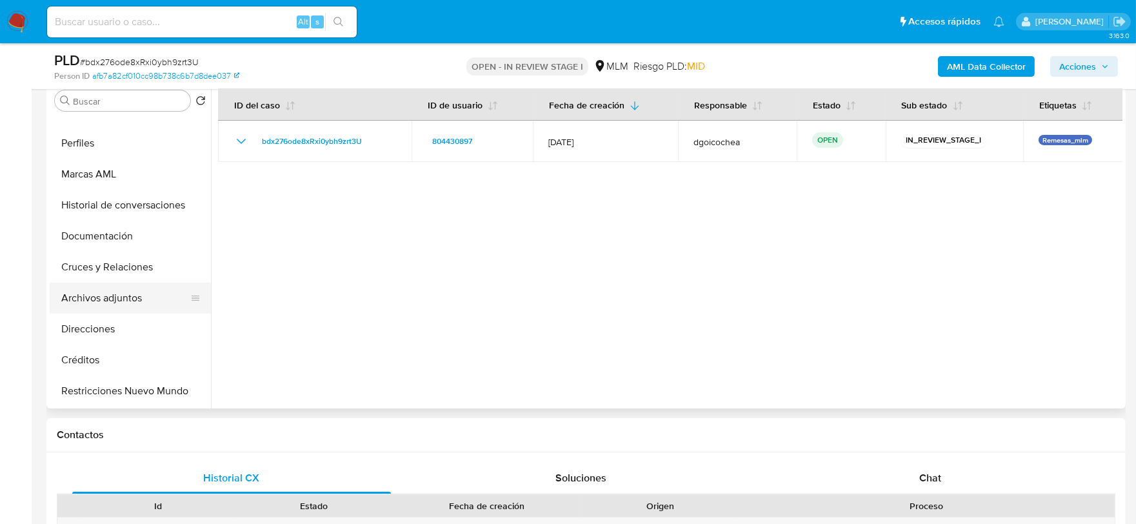
click at [126, 303] on button "Archivos adjuntos" at bounding box center [125, 298] width 151 height 31
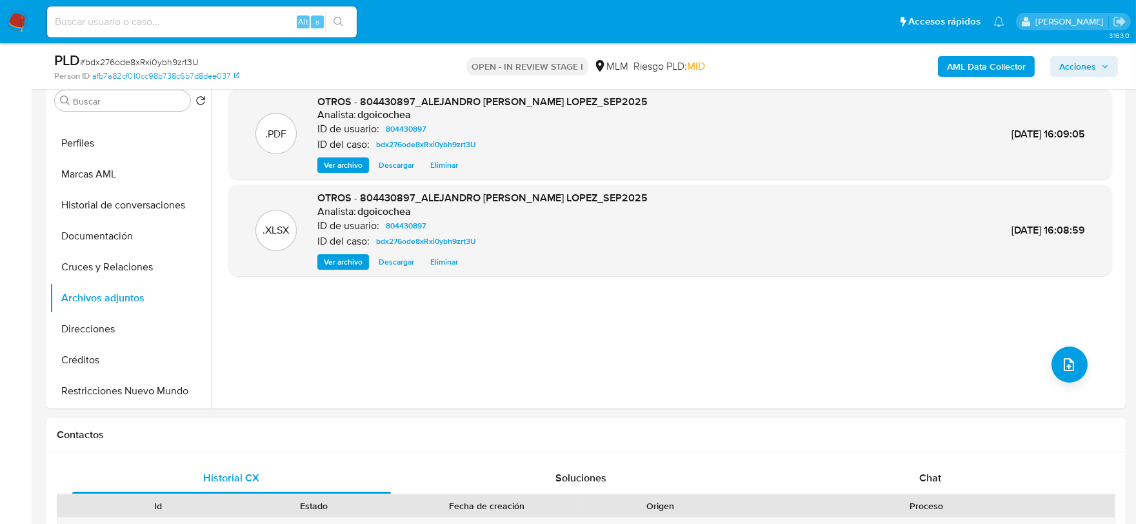
click at [1084, 62] on span "Acciones" at bounding box center [1078, 66] width 37 height 21
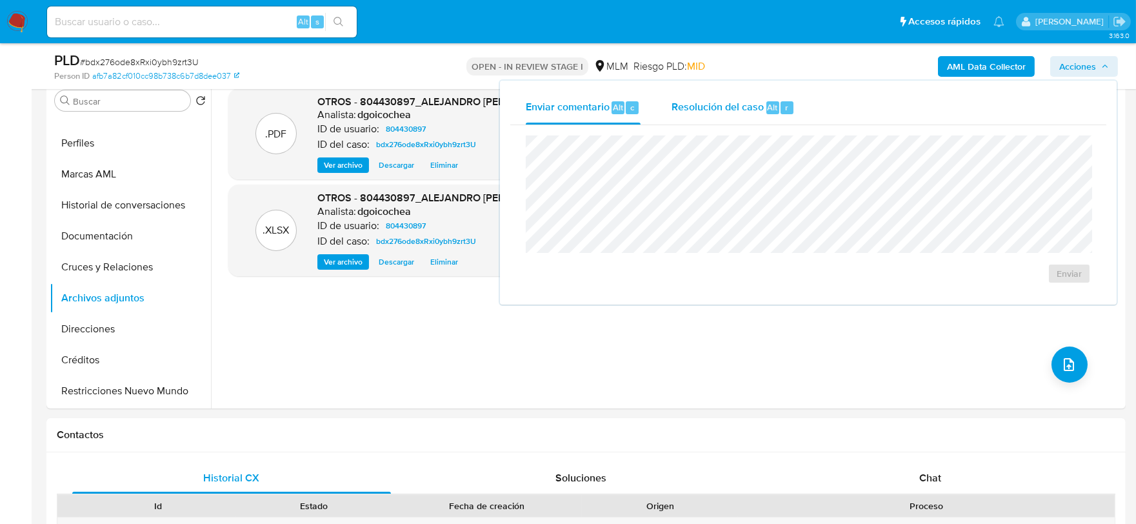
click at [691, 105] on span "Resolución del caso" at bounding box center [718, 106] width 92 height 15
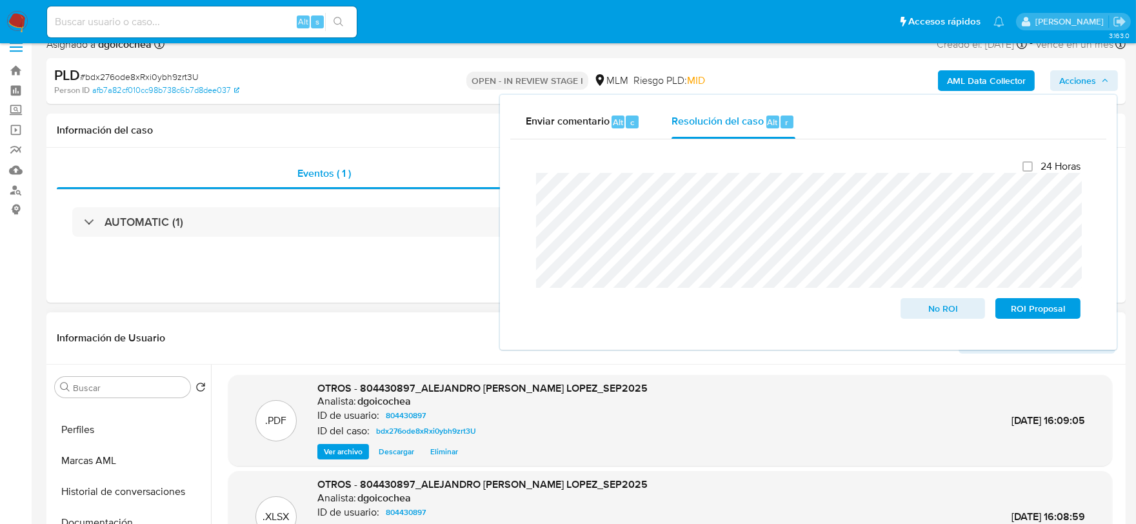
scroll to position [0, 0]
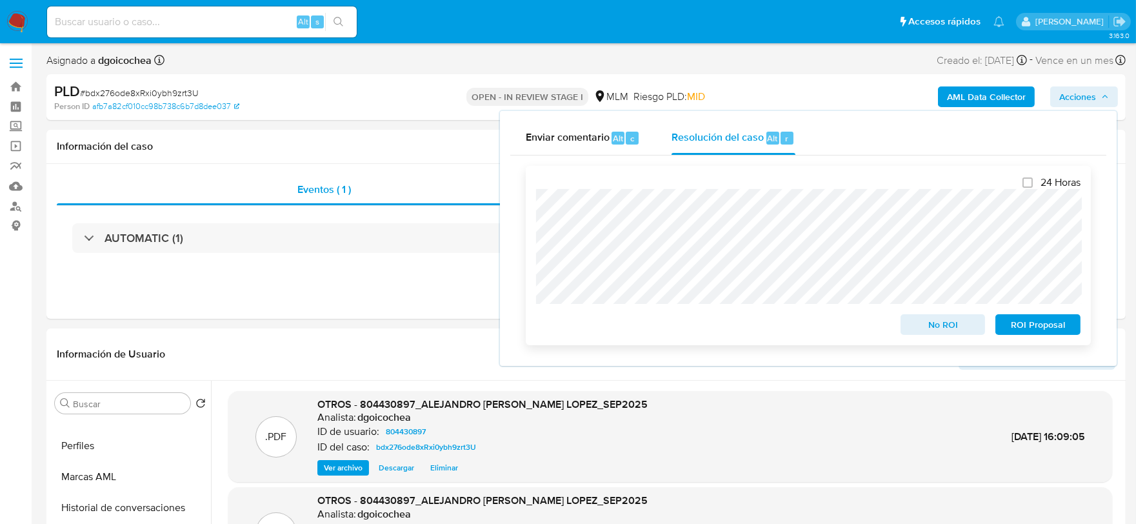
click at [931, 326] on span "No ROI" at bounding box center [943, 325] width 67 height 18
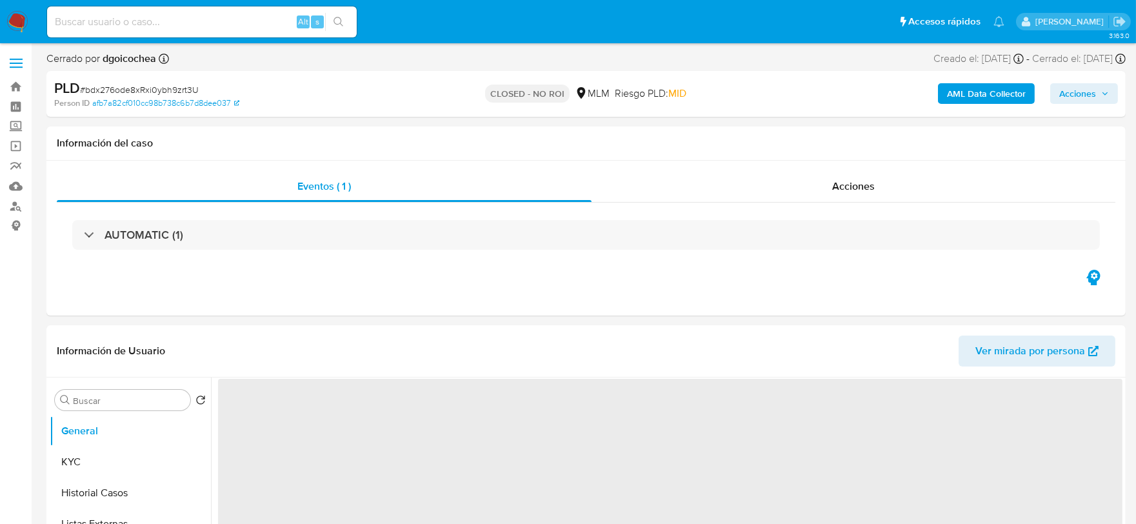
select select "10"
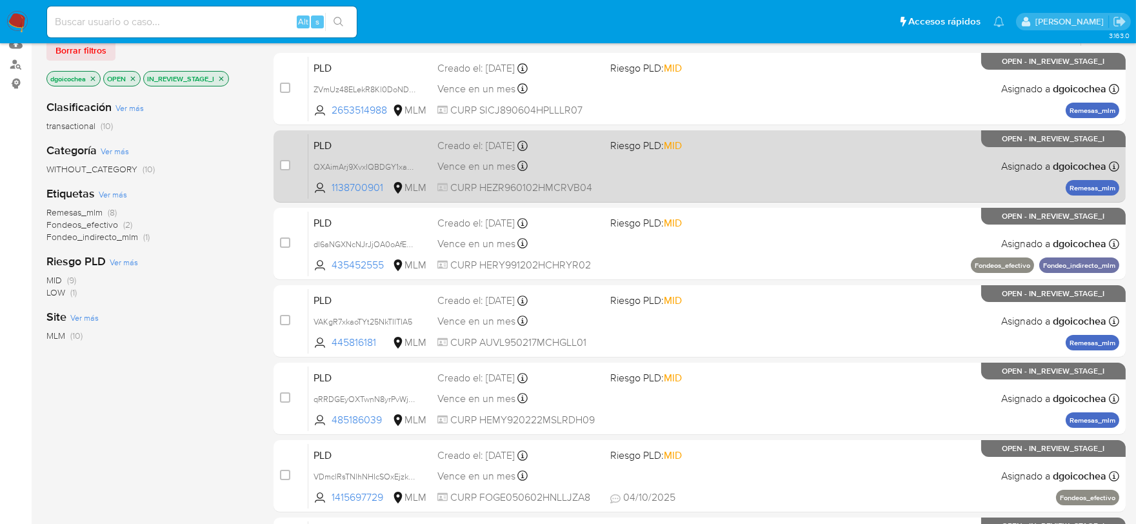
scroll to position [143, 0]
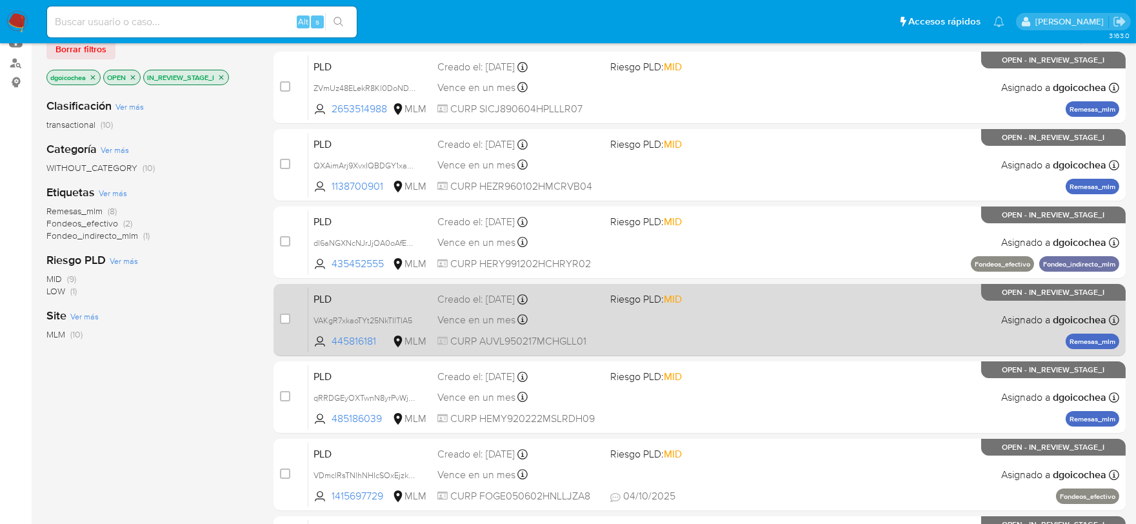
click at [334, 300] on span "PLD" at bounding box center [371, 298] width 114 height 17
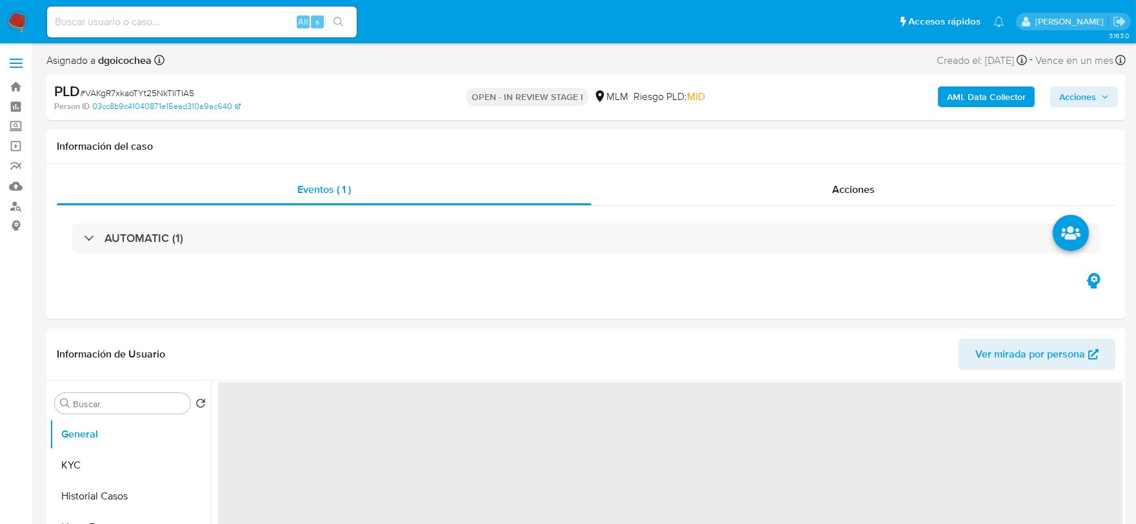
select select "10"
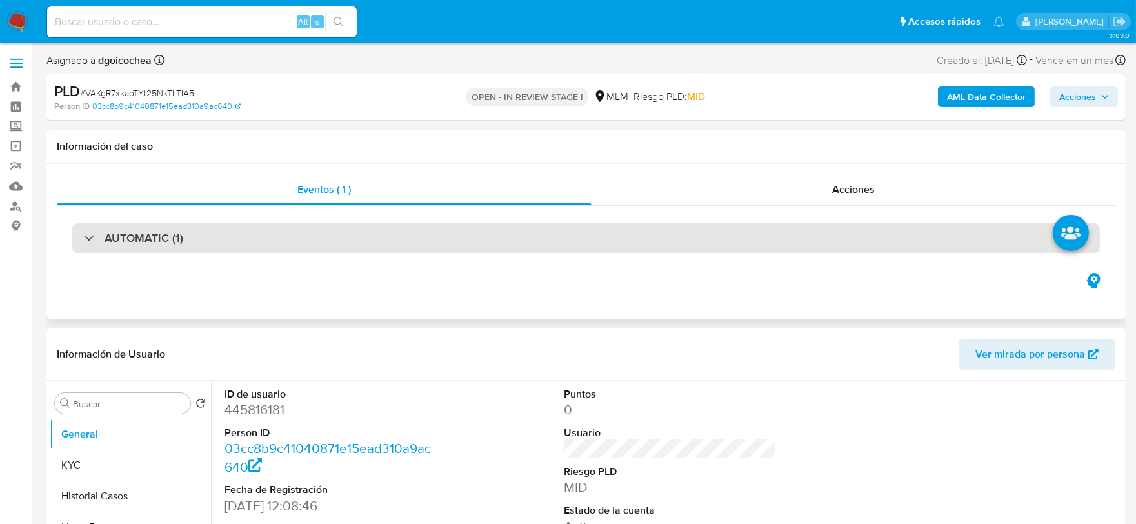
click at [179, 234] on h3 "AUTOMATIC (1)" at bounding box center [144, 238] width 79 height 14
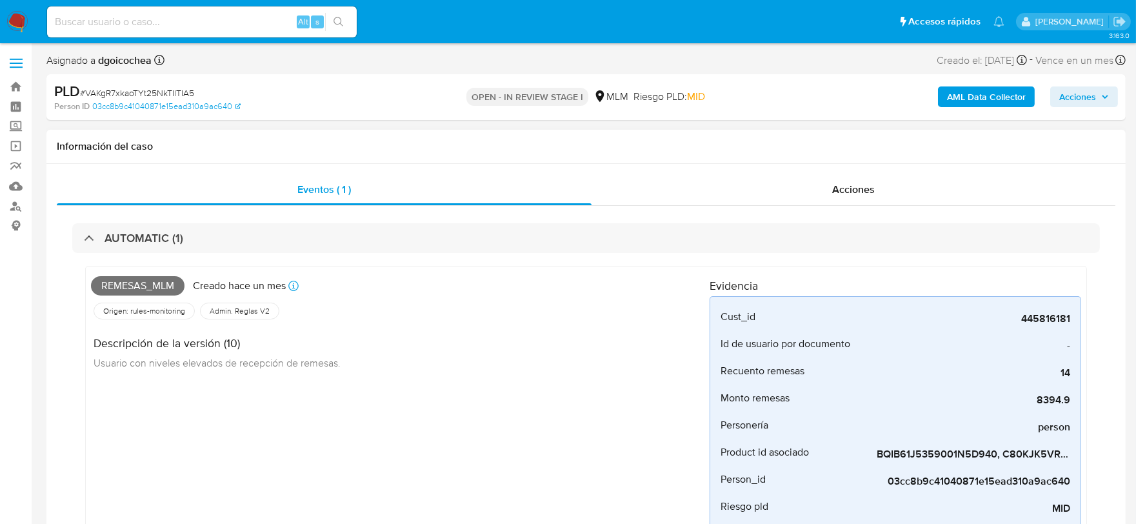
scroll to position [72, 0]
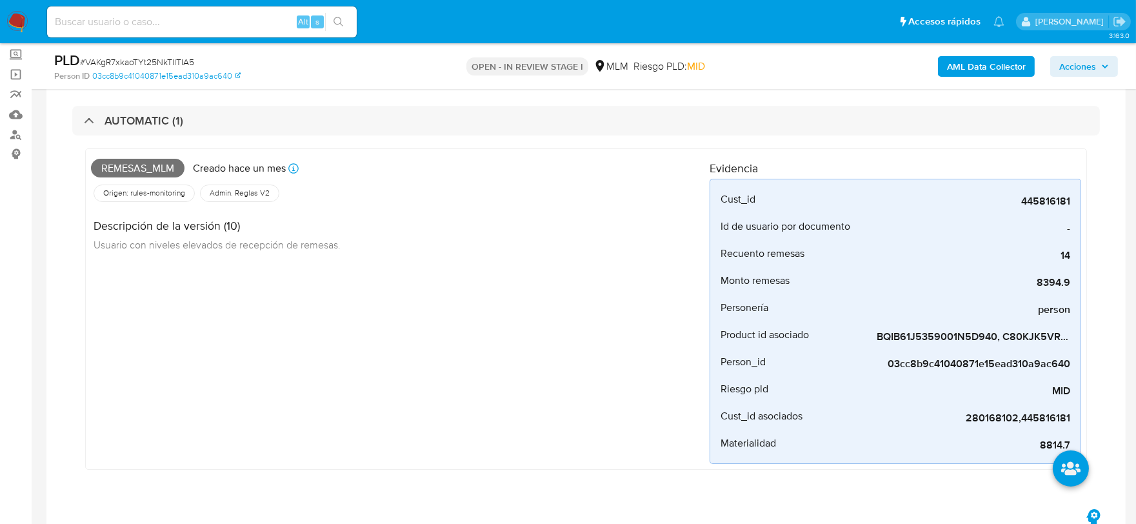
click at [539, 399] on div "Remesas_mlm Creado hace un mes Creado: 12/09/2025 03:13:12 Origen: rules-monito…" at bounding box center [400, 309] width 619 height 310
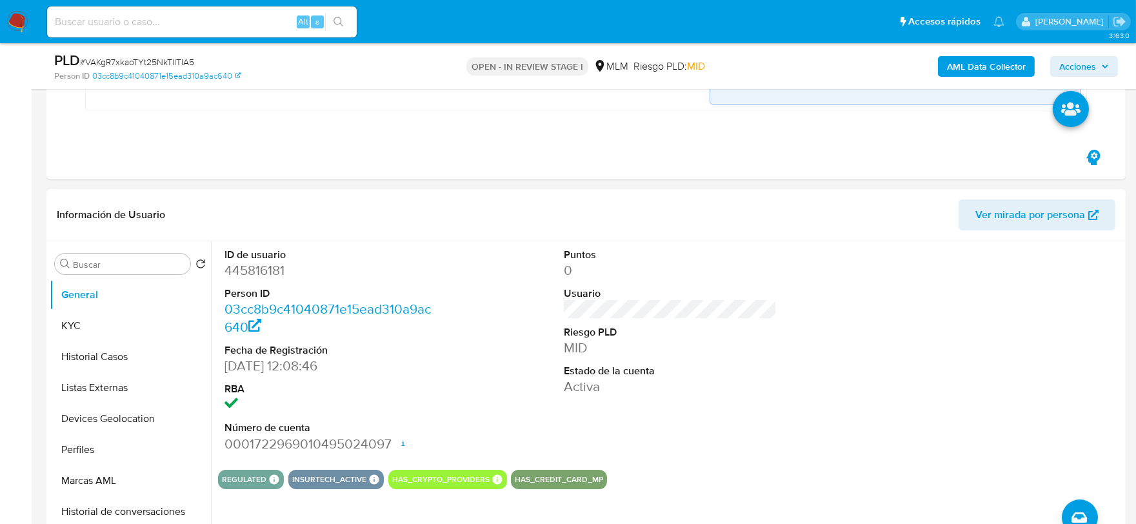
scroll to position [430, 0]
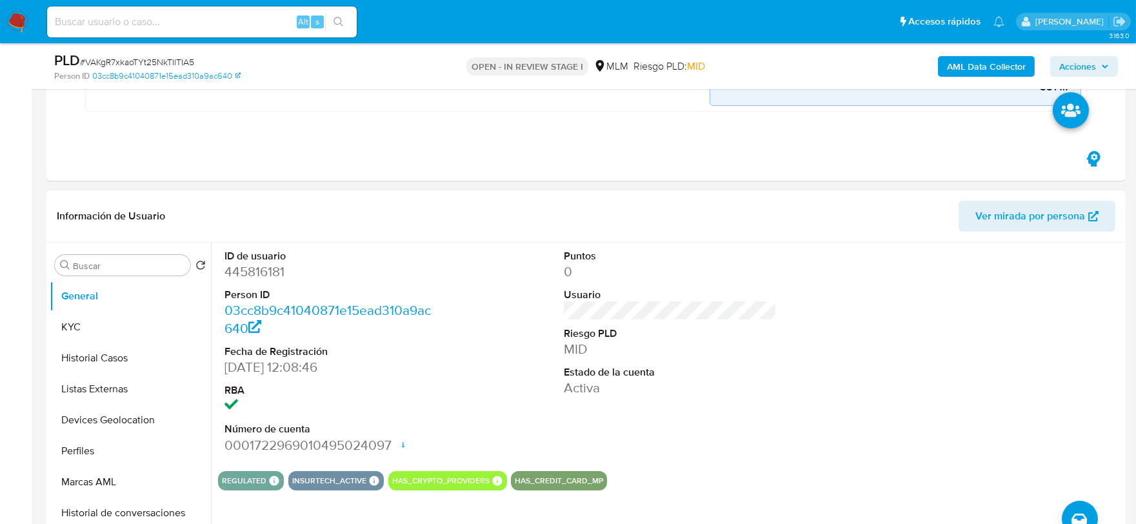
click at [712, 424] on div "Puntos 0 Usuario Riesgo PLD MID Estado de la cuenta Activa" at bounding box center [671, 352] width 227 height 218
click at [71, 325] on button "KYC" at bounding box center [125, 327] width 151 height 31
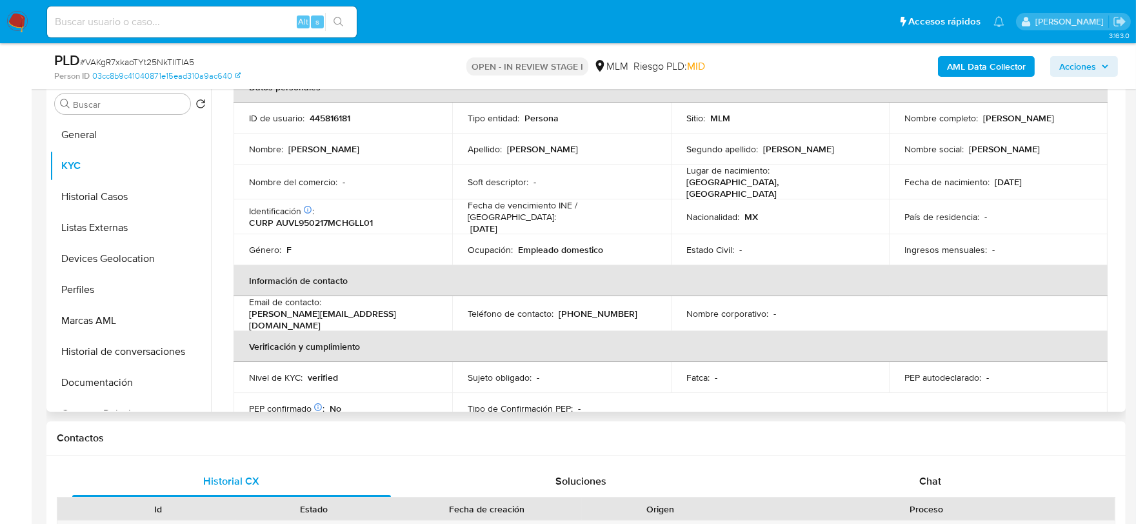
scroll to position [596, 0]
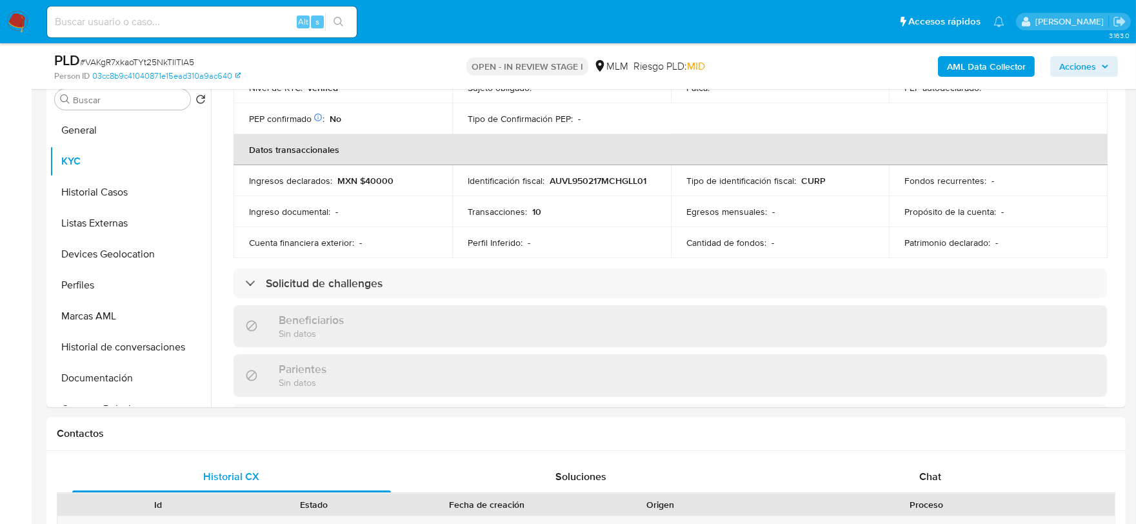
scroll to position [358, 0]
click at [221, 196] on div "Actualizado hace 25 días Creado: 12/10/2023 11:08:52 Actualizado: 15/09/2025 22…" at bounding box center [670, 304] width 905 height 1109
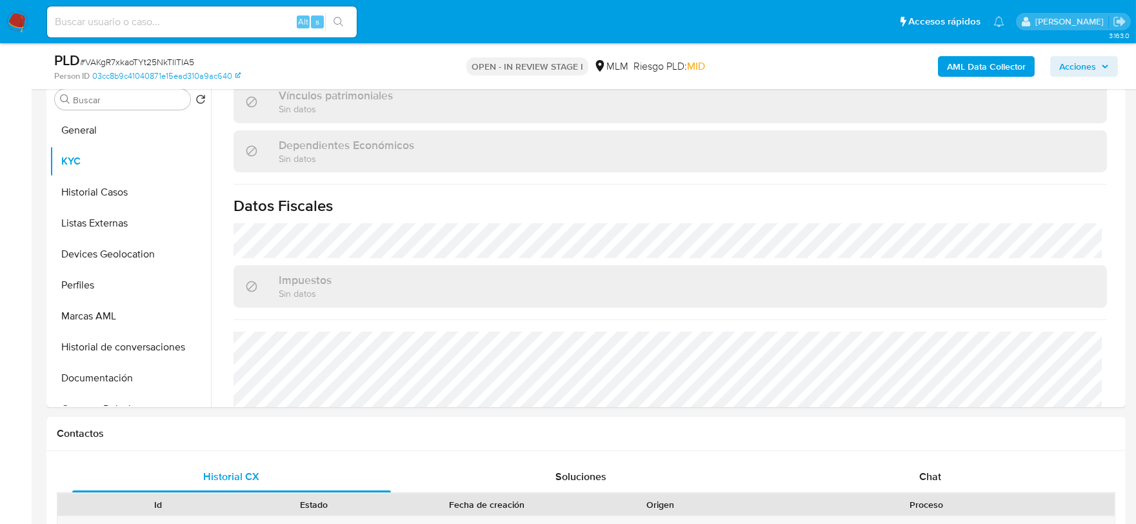
scroll to position [789, 0]
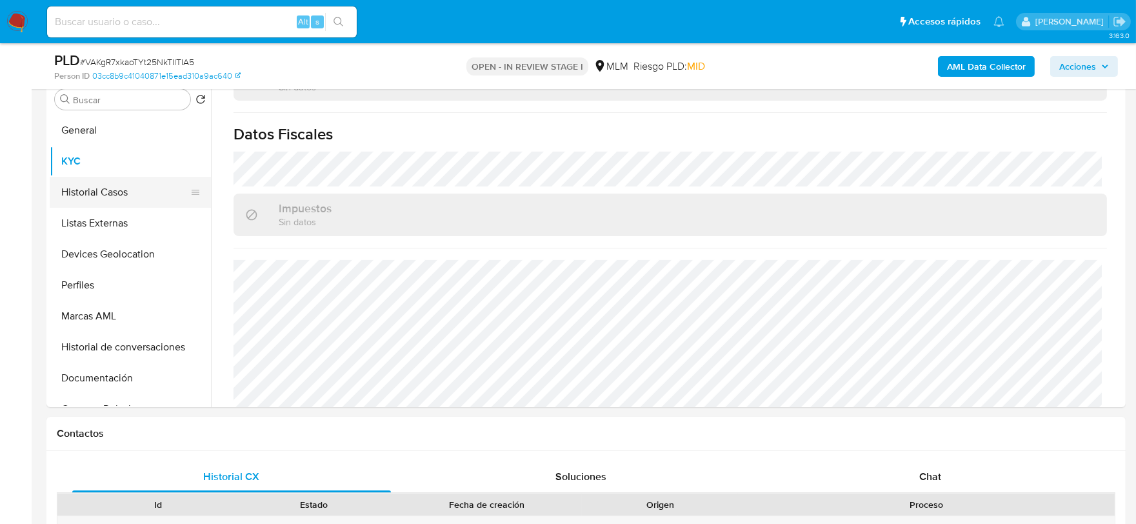
click at [118, 188] on button "Historial Casos" at bounding box center [125, 192] width 151 height 31
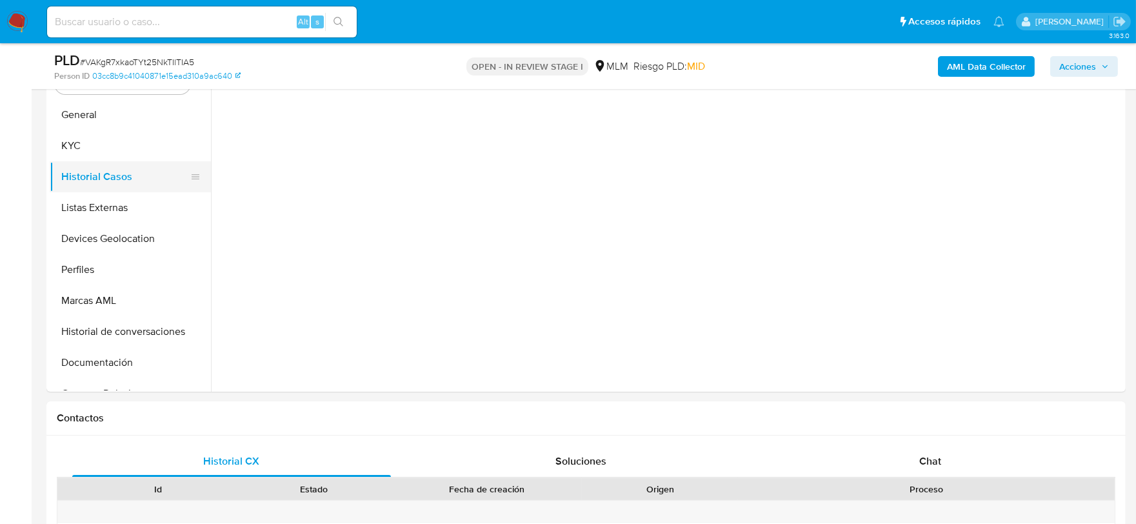
scroll to position [0, 0]
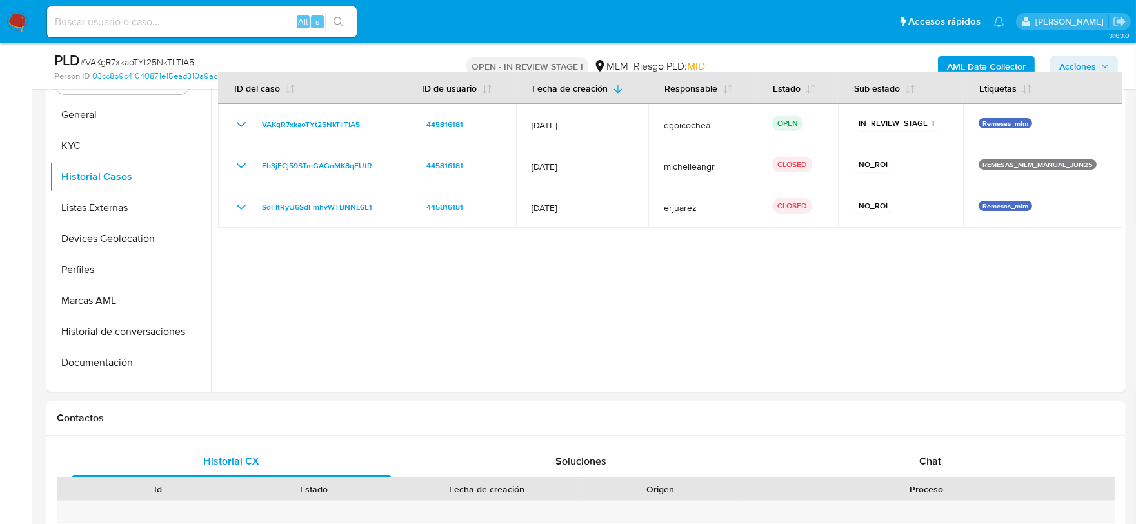
click at [487, 301] on div at bounding box center [667, 226] width 912 height 330
click at [99, 205] on button "Listas Externas" at bounding box center [125, 207] width 151 height 31
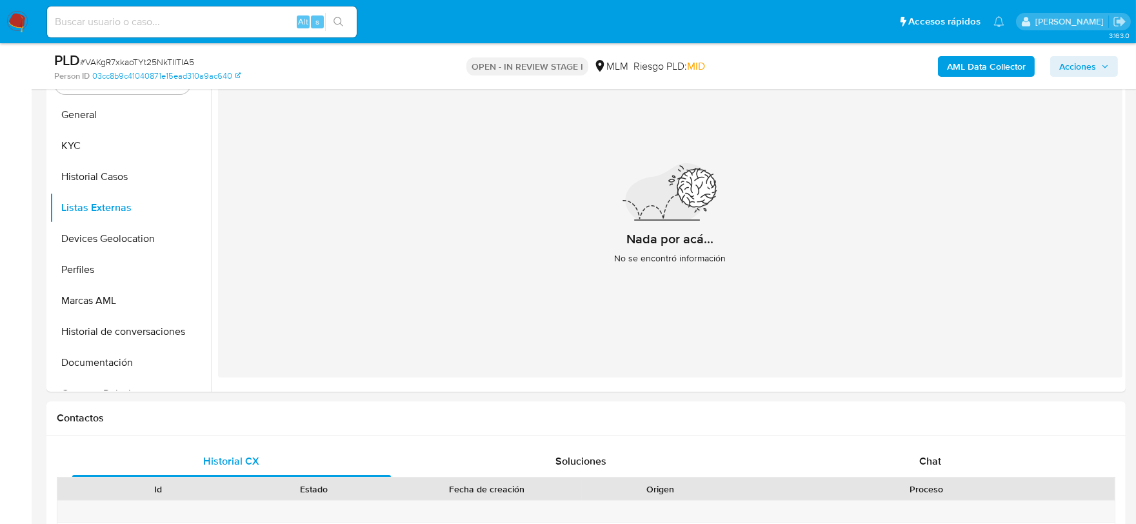
click at [358, 288] on div "Nada por acá... No se encontró información" at bounding box center [670, 219] width 905 height 316
click at [140, 235] on button "Devices Geolocation" at bounding box center [125, 238] width 151 height 31
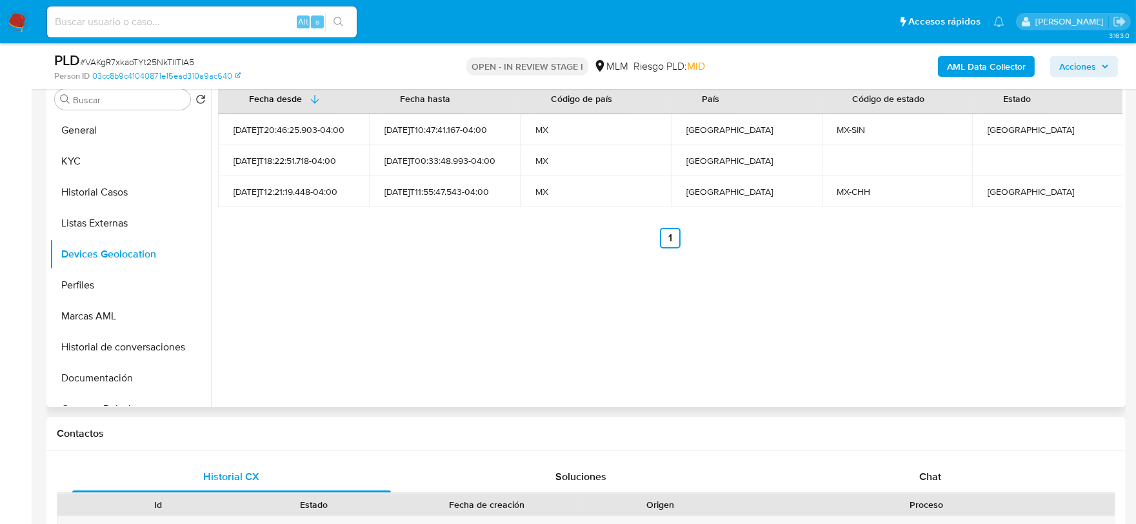
click at [439, 317] on div "Fecha desde Fecha hasta Código de país País Código de estado Estado 2025-07-10T…" at bounding box center [667, 242] width 912 height 330
click at [91, 273] on button "Perfiles" at bounding box center [125, 285] width 151 height 31
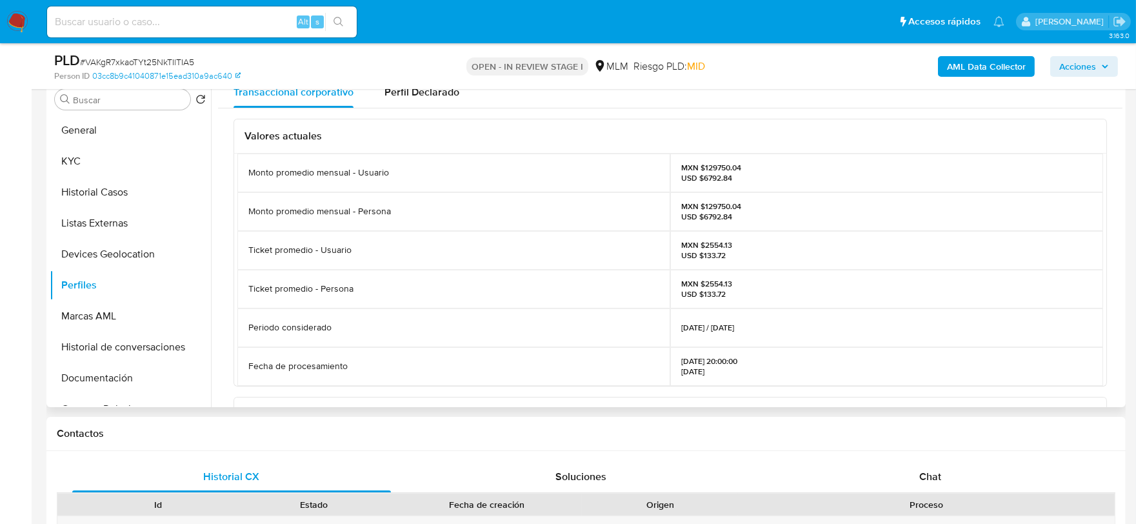
click at [234, 273] on div "Monto promedio mensual - Usuario MXN $129750.04 USD $6792.84 Monto promedio men…" at bounding box center [670, 270] width 872 height 232
click at [86, 361] on button "Historial de conversaciones" at bounding box center [125, 347] width 151 height 31
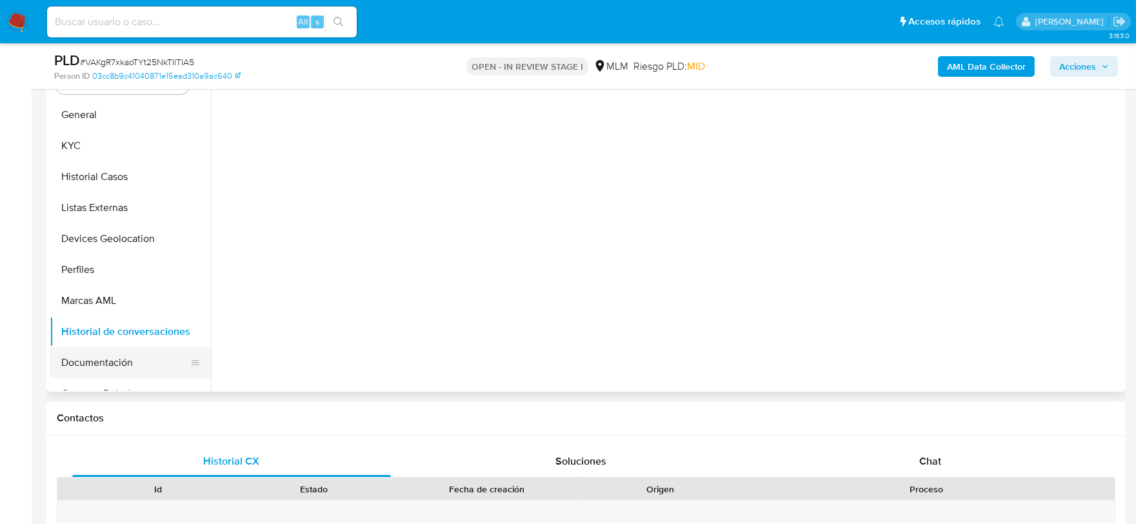
click at [87, 362] on button "Documentación" at bounding box center [125, 362] width 151 height 31
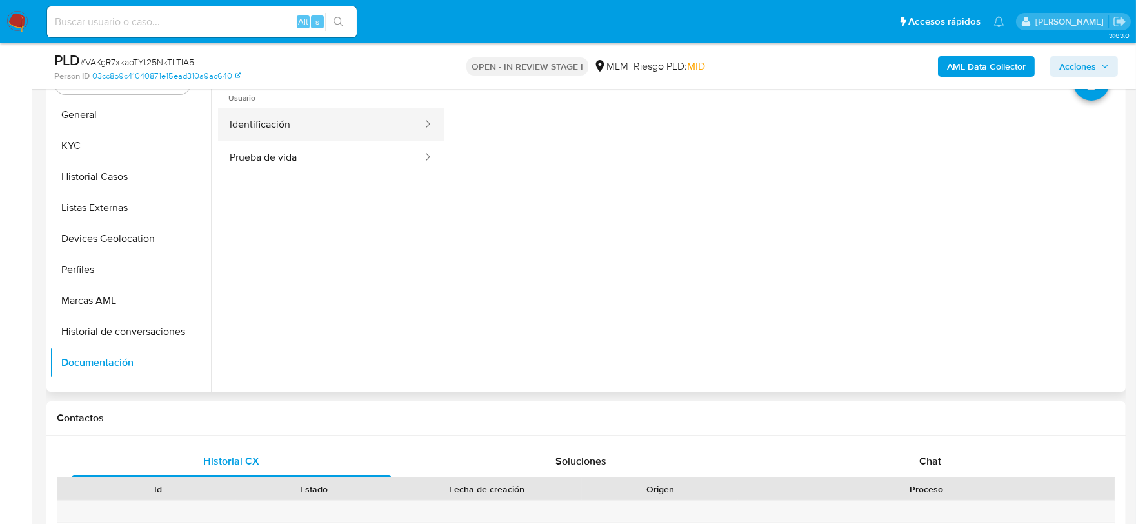
click at [263, 114] on button "Identificación" at bounding box center [321, 124] width 206 height 33
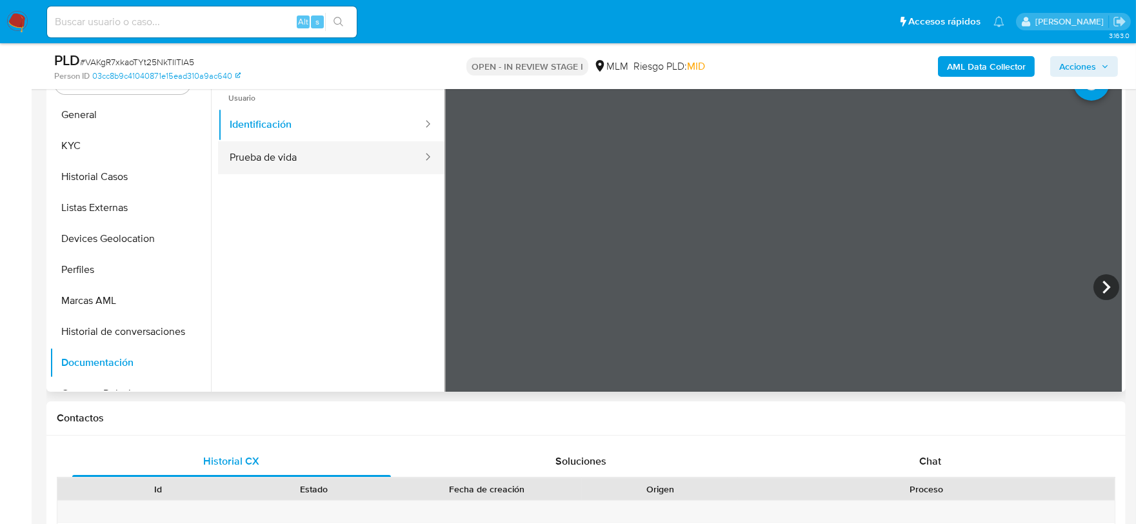
click at [383, 160] on button "Prueba de vida" at bounding box center [321, 157] width 206 height 33
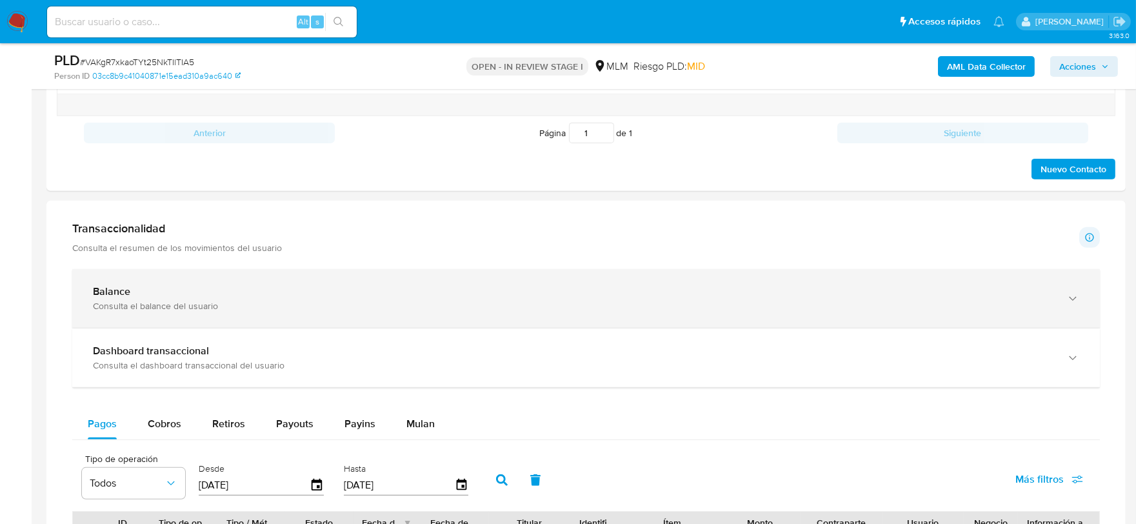
scroll to position [1093, 0]
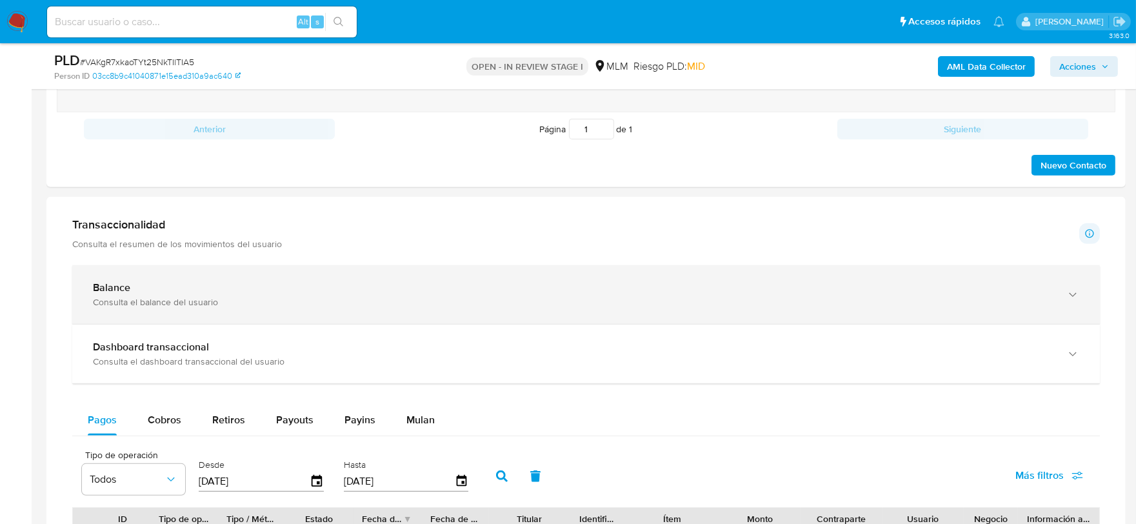
click at [305, 285] on div "Balance" at bounding box center [573, 287] width 961 height 13
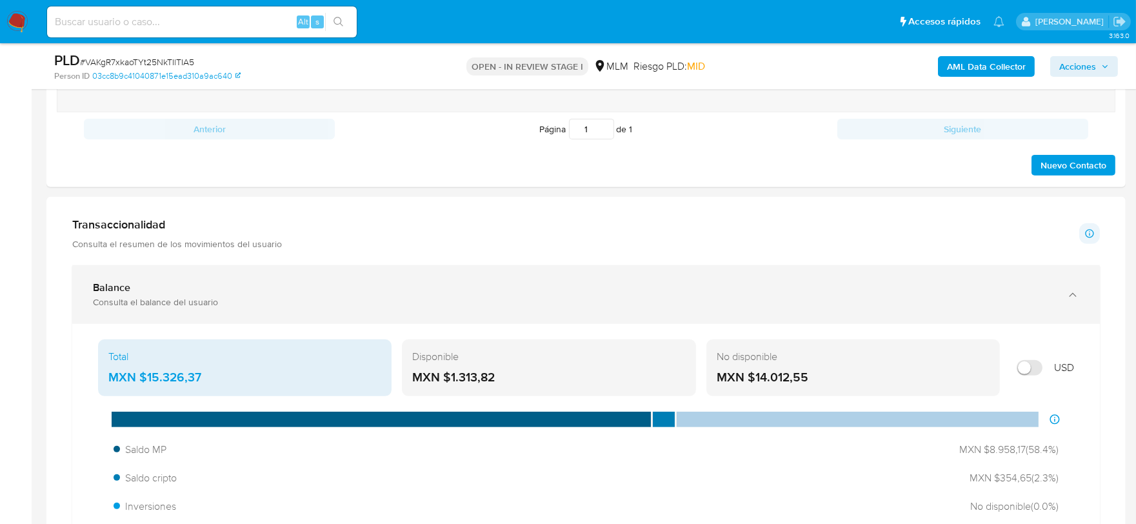
scroll to position [1165, 0]
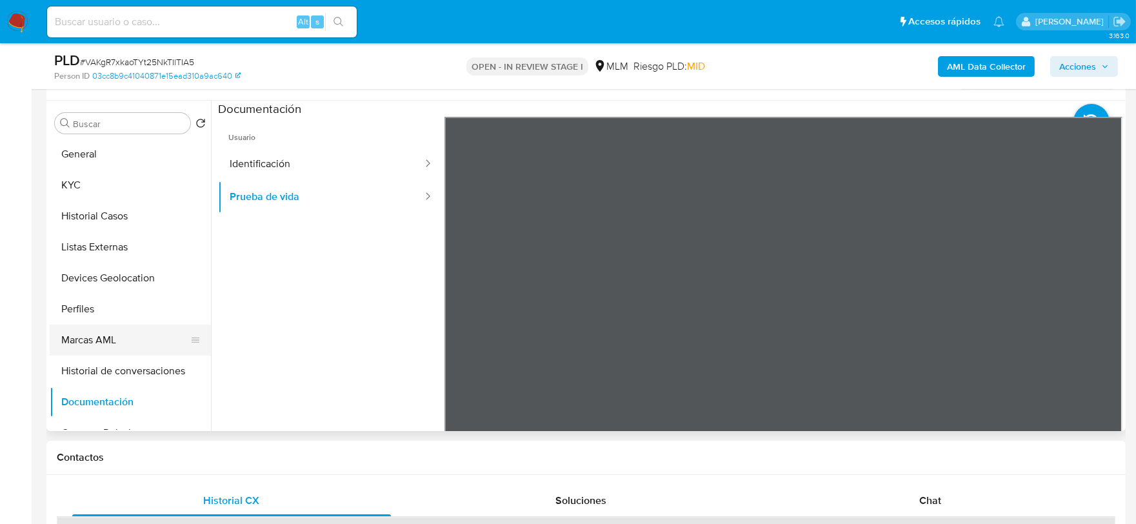
scroll to position [591, 0]
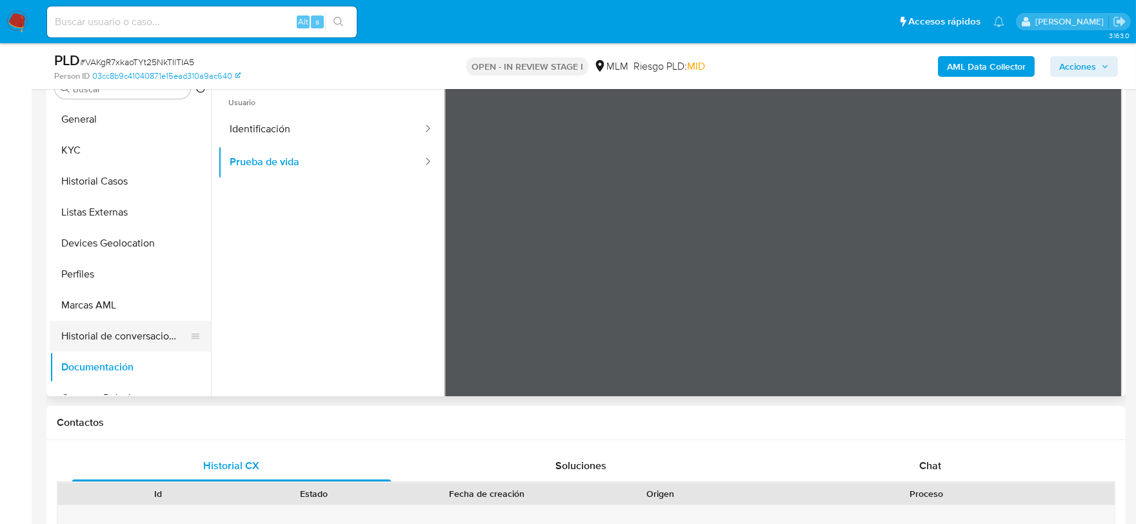
click at [145, 337] on button "Historial de conversaciones" at bounding box center [125, 336] width 151 height 31
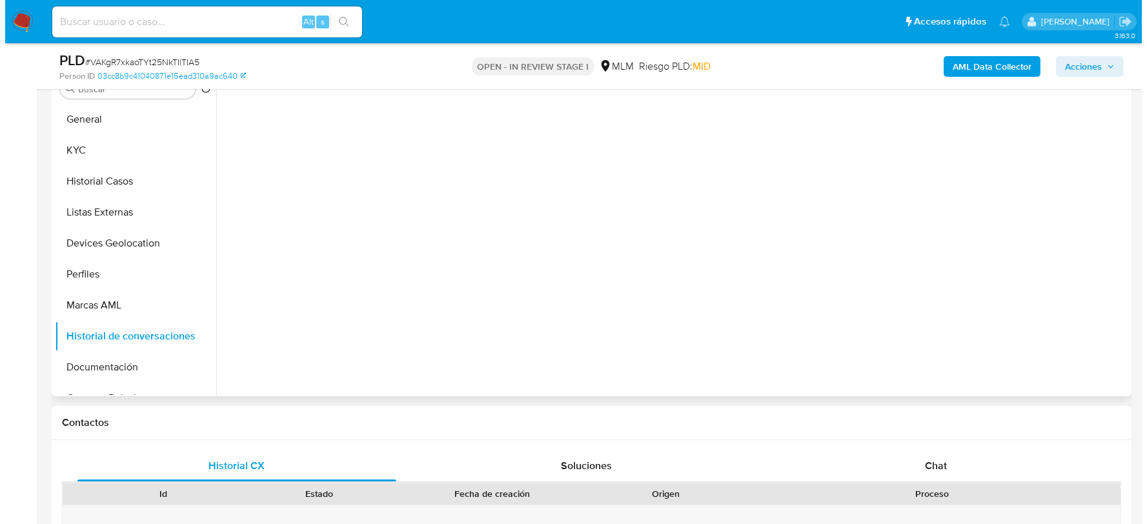
scroll to position [519, 0]
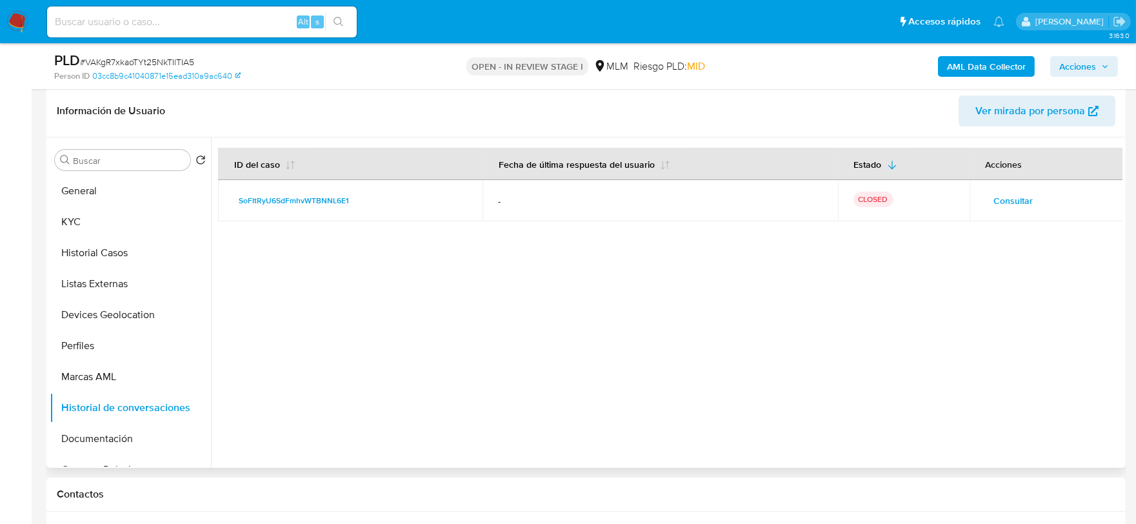
click at [1018, 200] on span "Consultar" at bounding box center [1013, 201] width 39 height 18
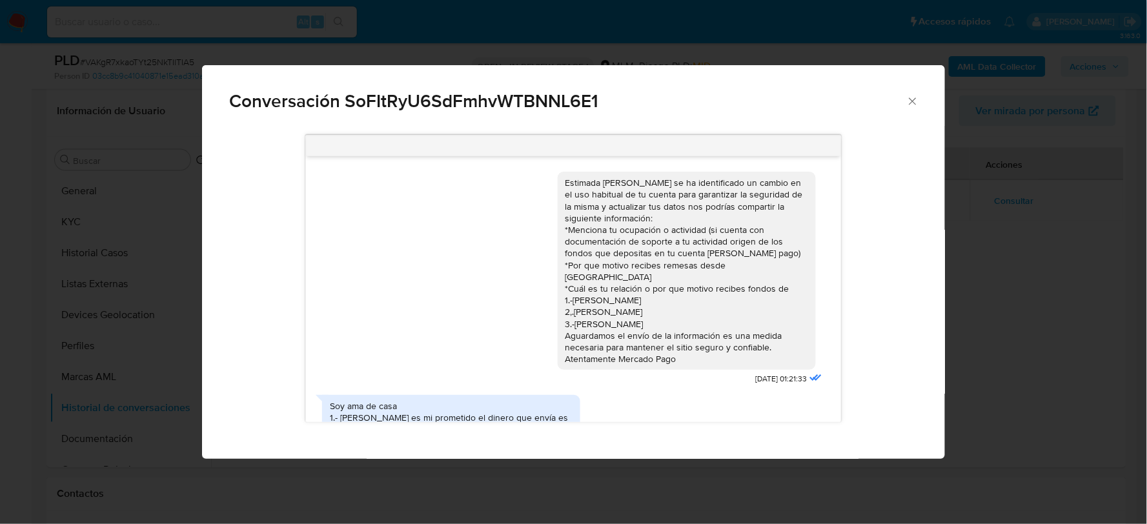
scroll to position [166, 0]
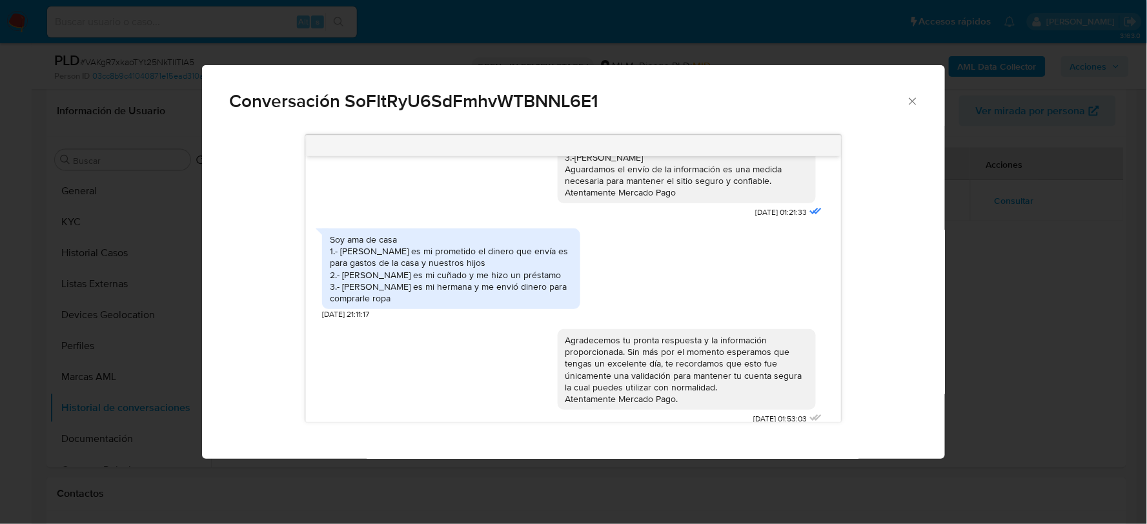
click at [439, 330] on div "Agradecemos tu pronta respuesta y la información proporcionada. Sin más por el …" at bounding box center [573, 374] width 503 height 108
click at [912, 103] on icon "Cerrar" at bounding box center [912, 101] width 13 height 13
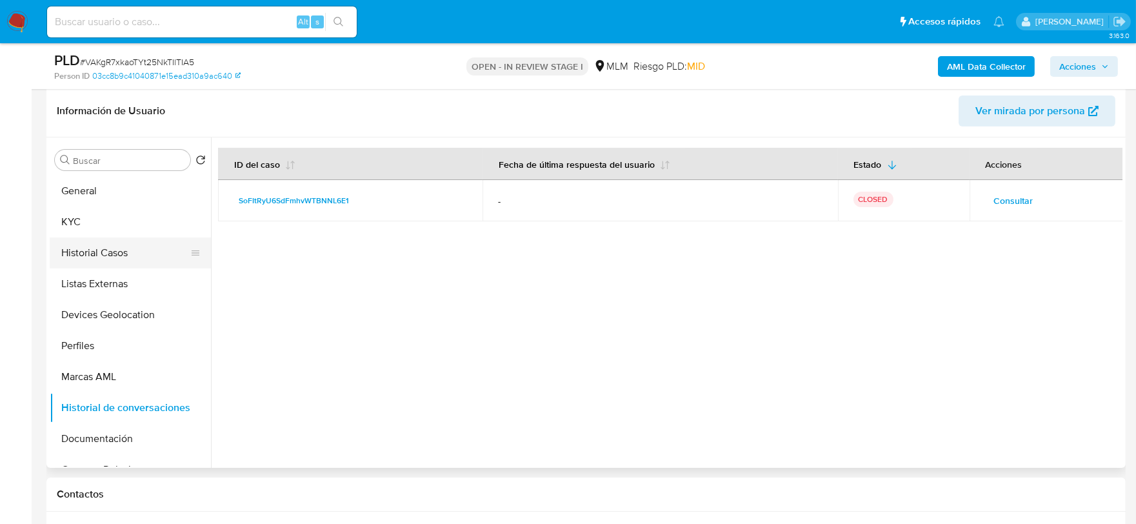
click at [94, 256] on button "Historial Casos" at bounding box center [125, 252] width 151 height 31
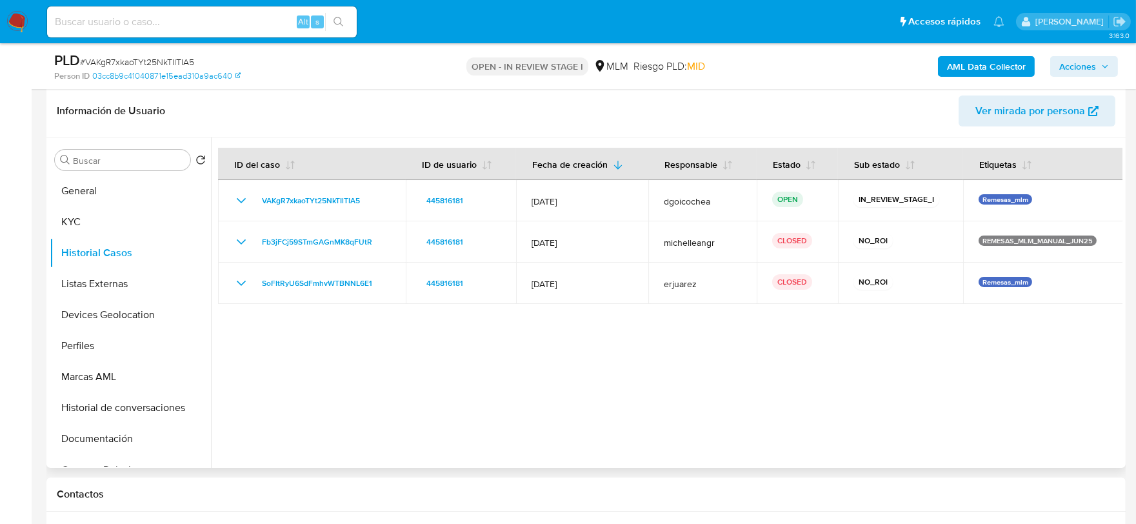
click at [594, 396] on div at bounding box center [667, 302] width 912 height 330
click at [115, 405] on button "Historial de conversaciones" at bounding box center [125, 407] width 151 height 31
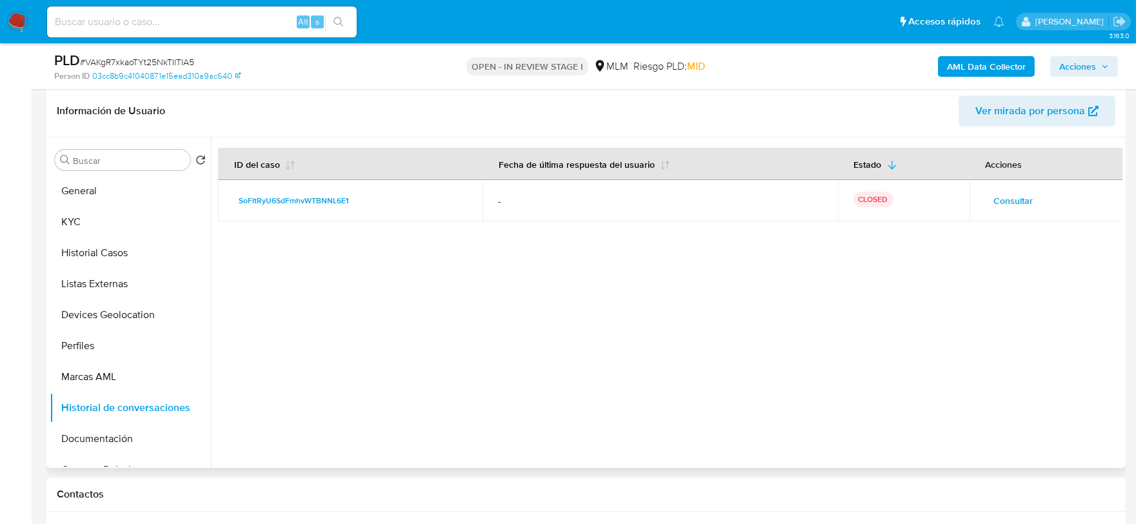
click at [1010, 195] on span "Consultar" at bounding box center [1013, 201] width 39 height 18
click at [1010, 203] on span "Consultar" at bounding box center [1013, 201] width 39 height 18
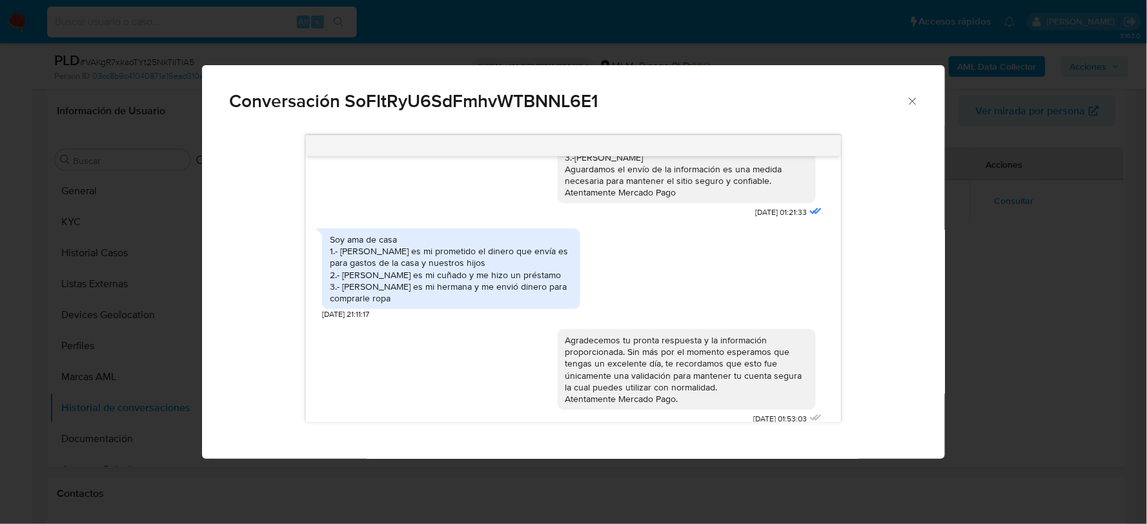
click at [915, 99] on icon "Cerrar" at bounding box center [912, 101] width 13 height 13
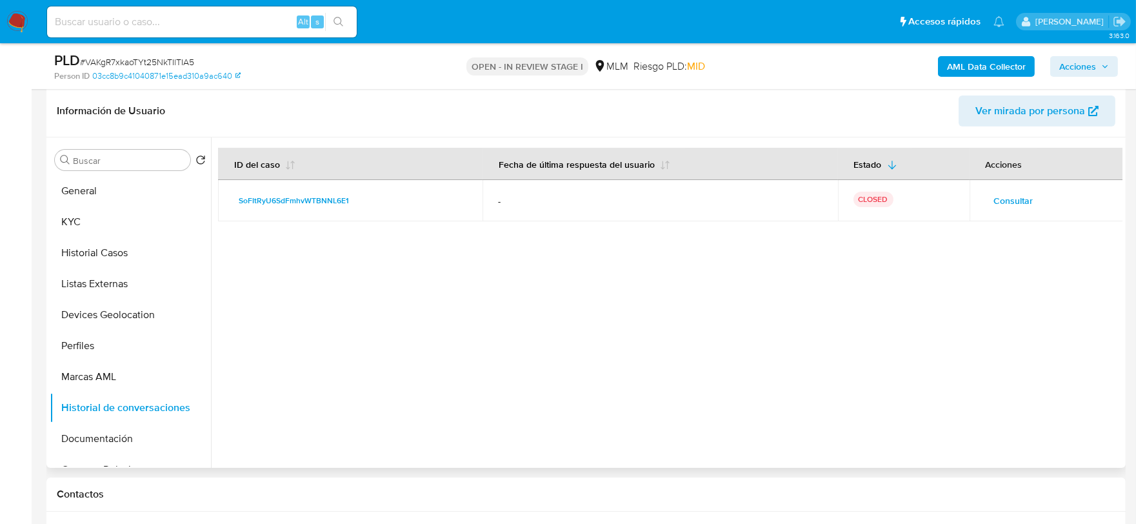
click at [1009, 203] on span "Consultar" at bounding box center [1013, 201] width 39 height 18
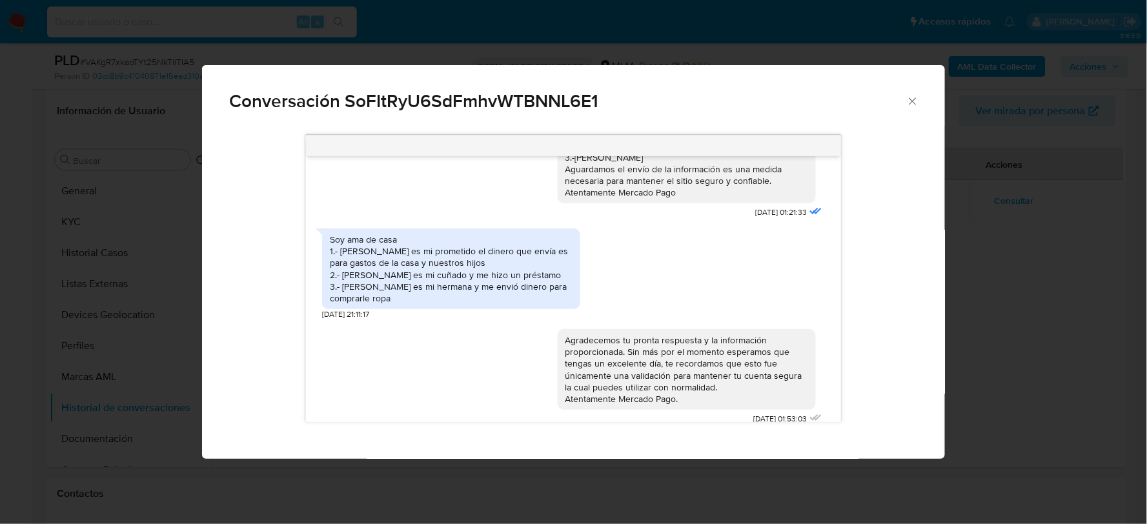
click at [911, 101] on icon "Cerrar" at bounding box center [912, 101] width 13 height 13
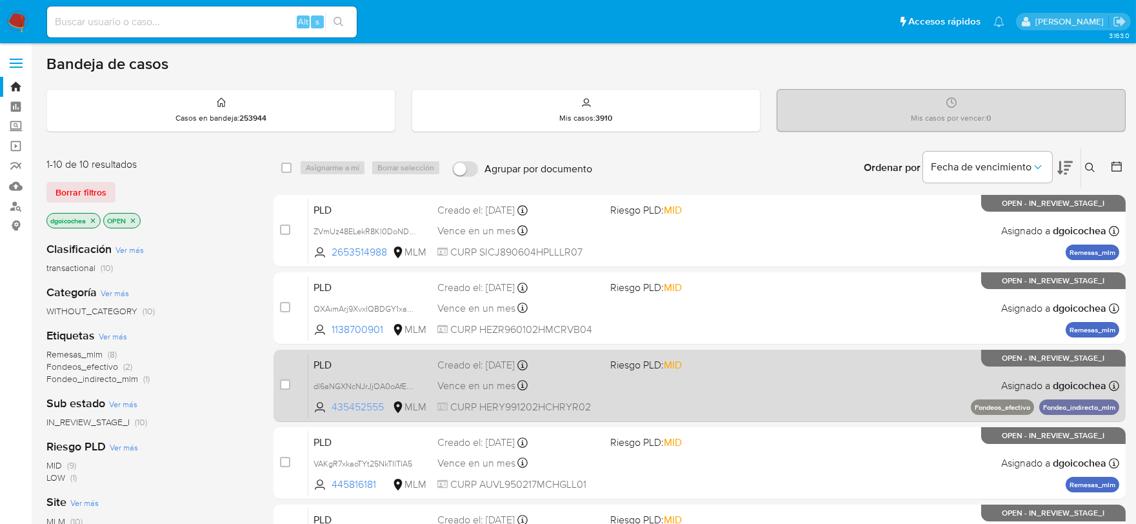
scroll to position [72, 0]
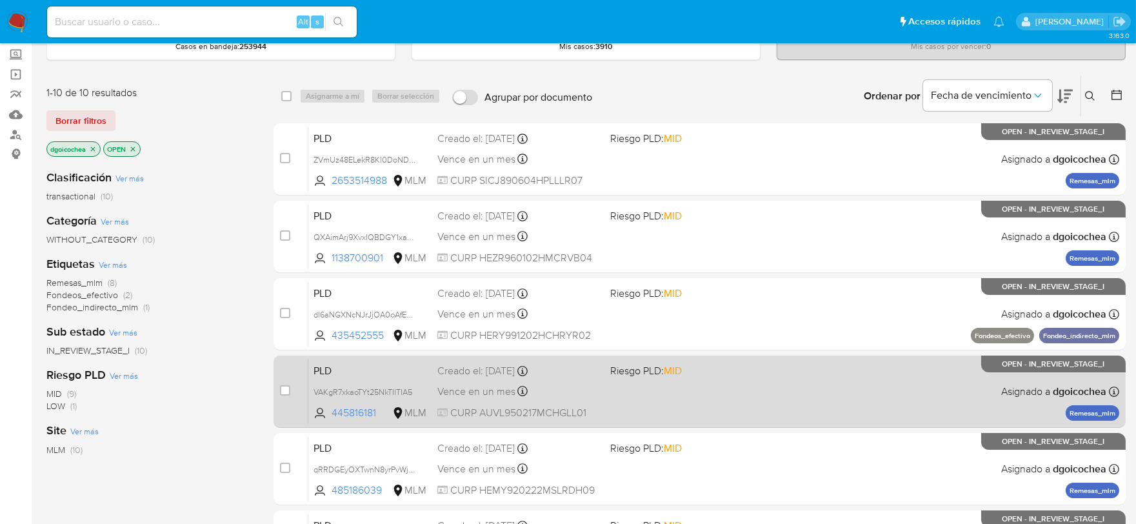
click at [319, 371] on span "PLD" at bounding box center [371, 369] width 114 height 17
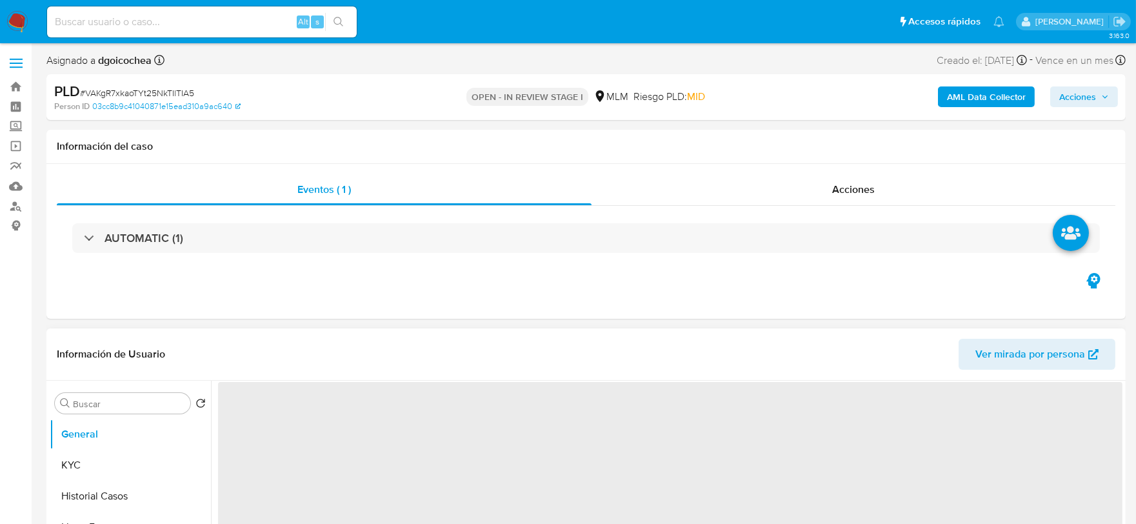
select select "10"
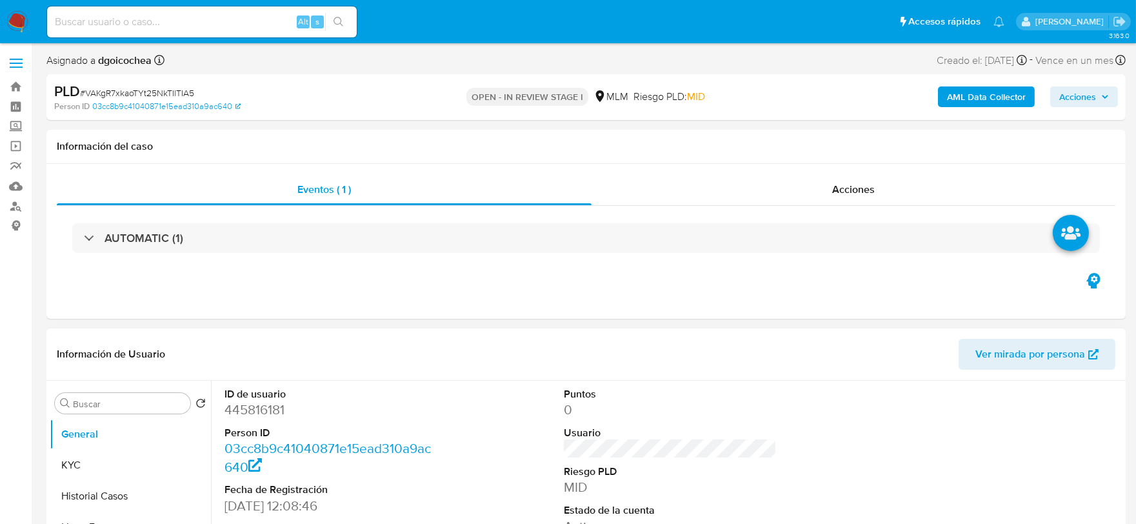
click at [411, 368] on header "Información de Usuario Ver mirada por persona" at bounding box center [586, 354] width 1059 height 31
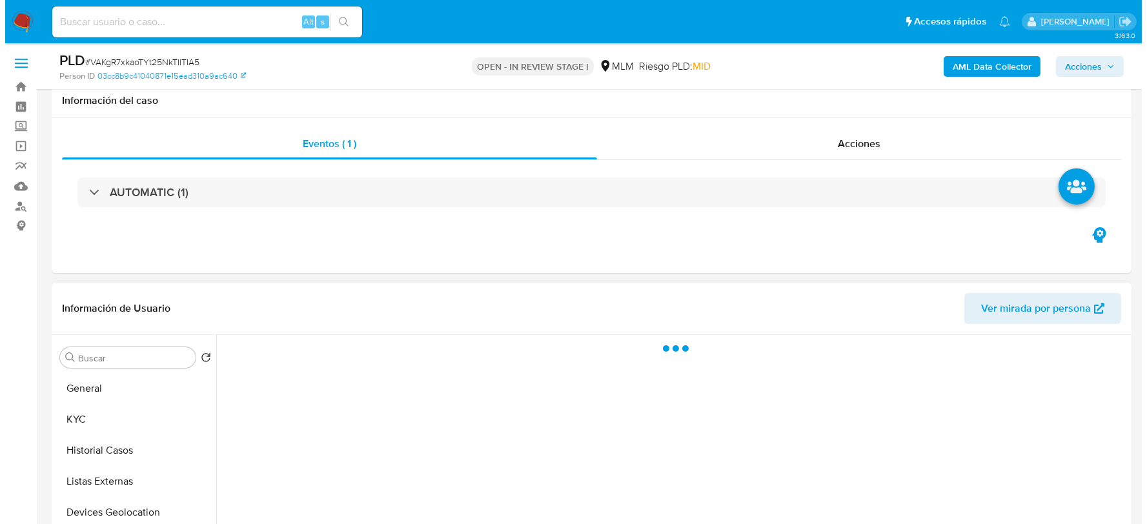
scroll to position [257, 0]
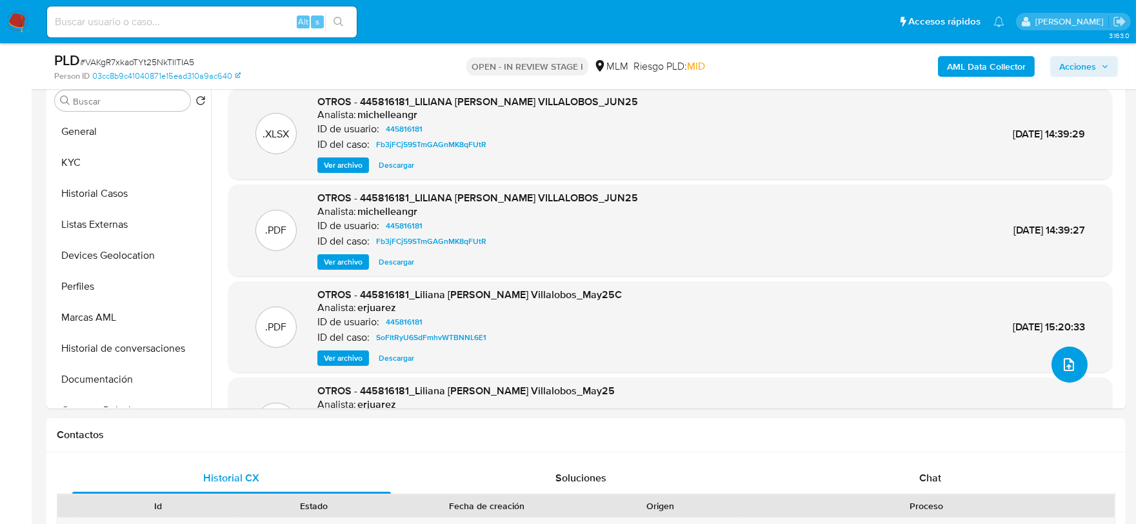
click at [1068, 357] on span "upload-file" at bounding box center [1069, 364] width 15 height 15
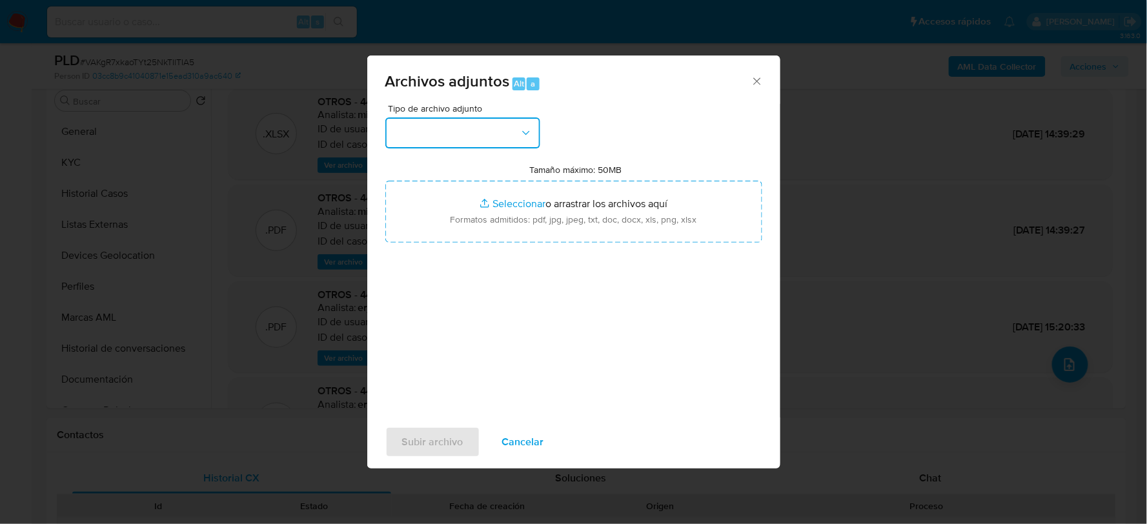
click at [470, 126] on button "button" at bounding box center [462, 132] width 155 height 31
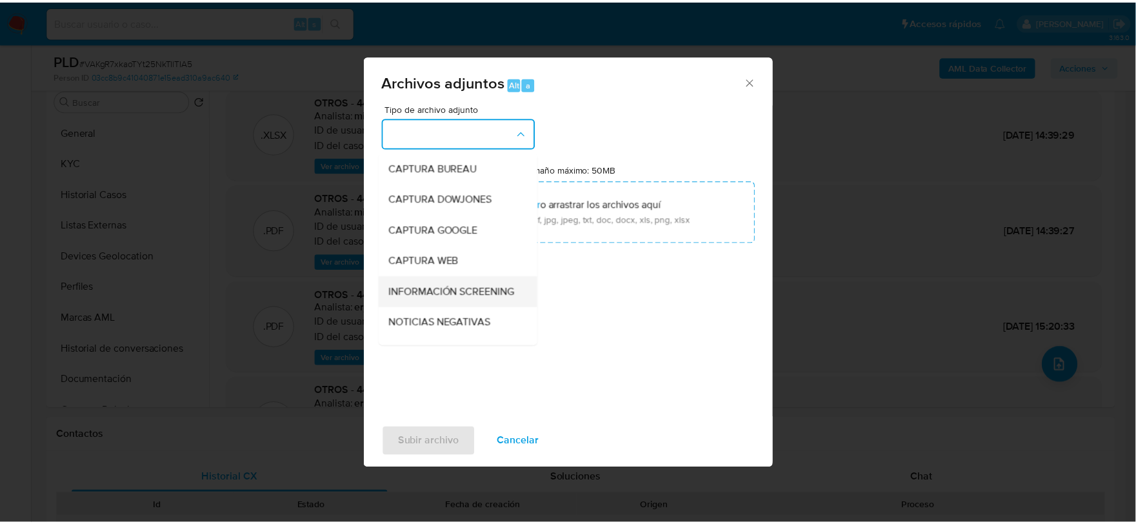
scroll to position [98, 0]
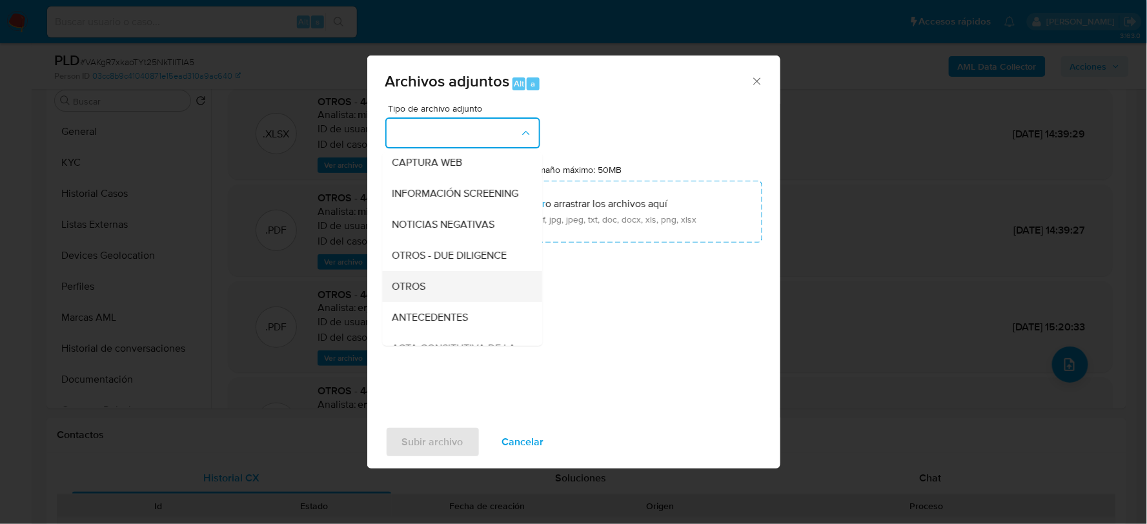
click at [416, 289] on div "OTROS" at bounding box center [458, 285] width 132 height 31
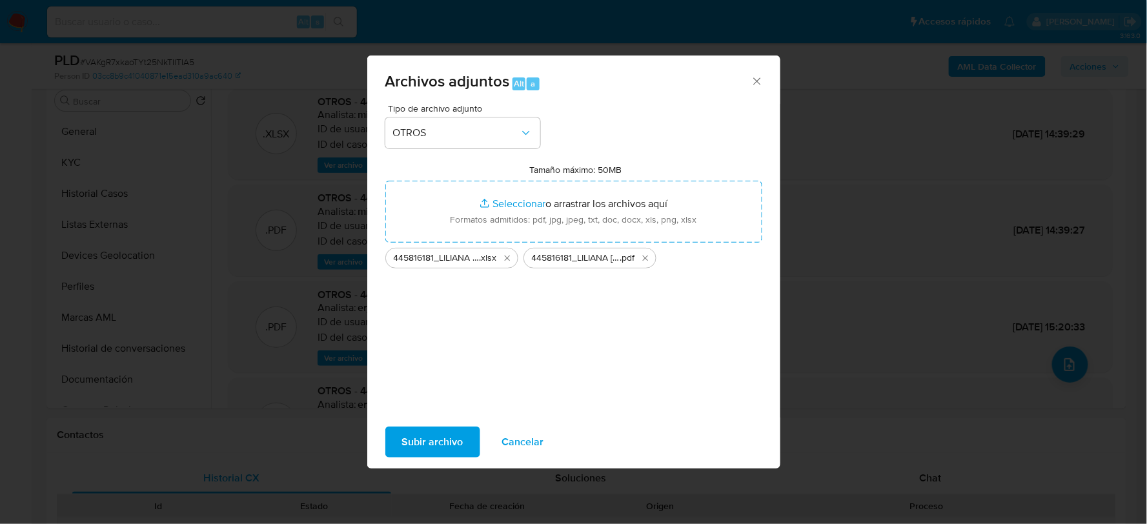
click at [447, 428] on span "Subir archivo" at bounding box center [432, 442] width 61 height 28
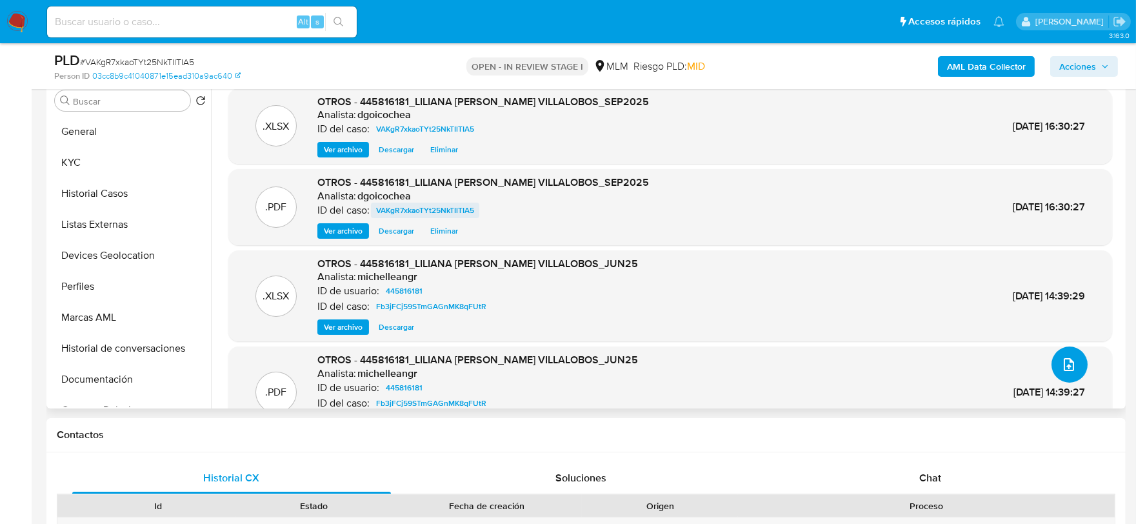
scroll to position [185, 0]
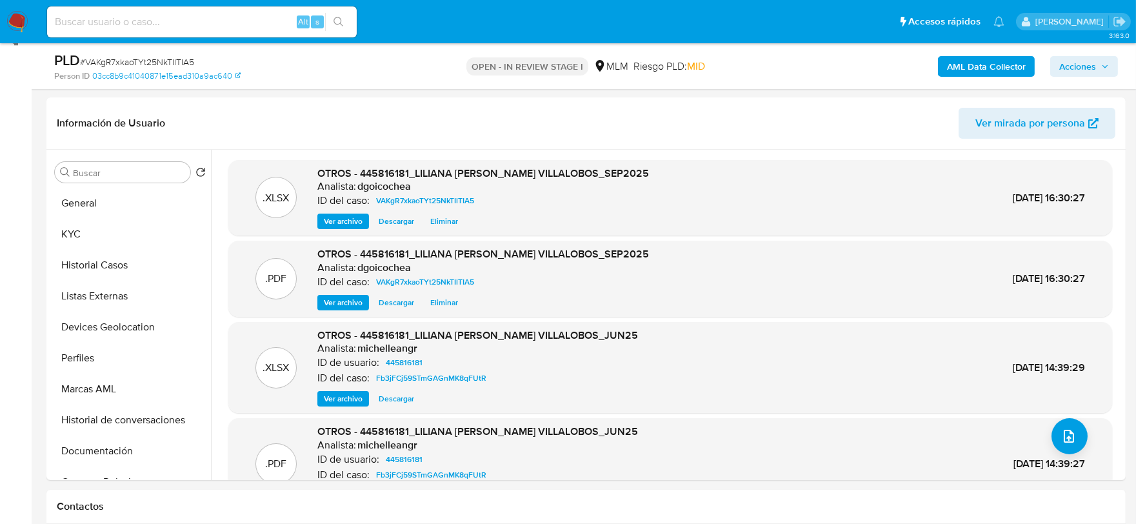
click at [1066, 68] on span "Acciones" at bounding box center [1078, 66] width 37 height 21
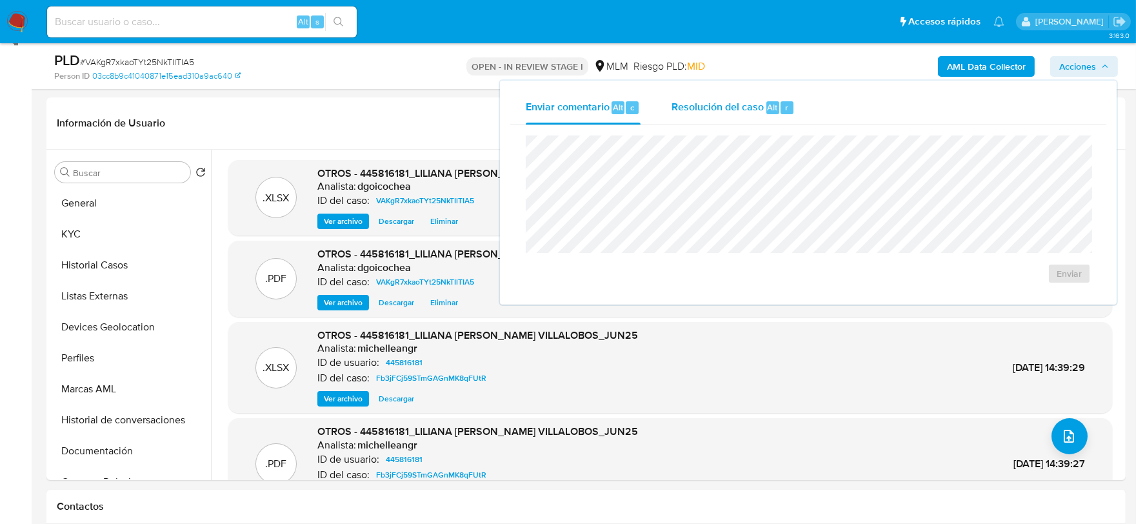
click at [702, 104] on span "Resolución del caso" at bounding box center [718, 106] width 92 height 15
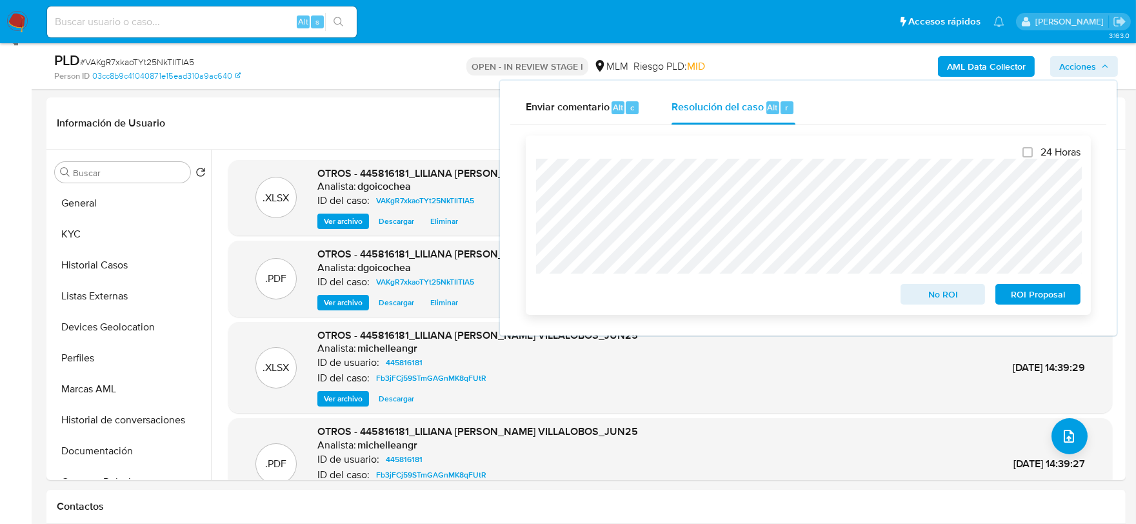
click at [943, 287] on span "No ROI" at bounding box center [943, 294] width 67 height 18
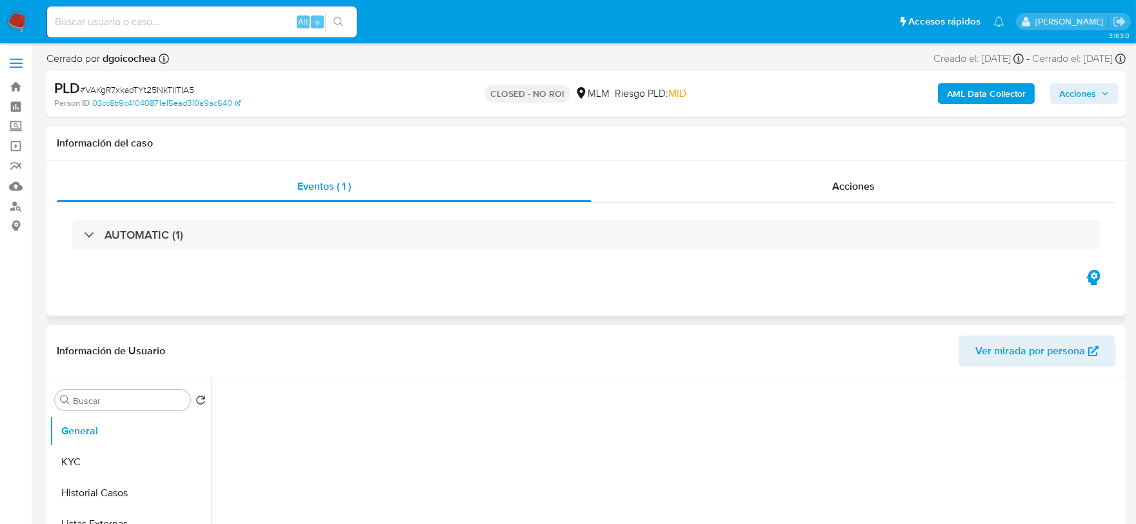
select select "10"
